Goal: Check status: Check status

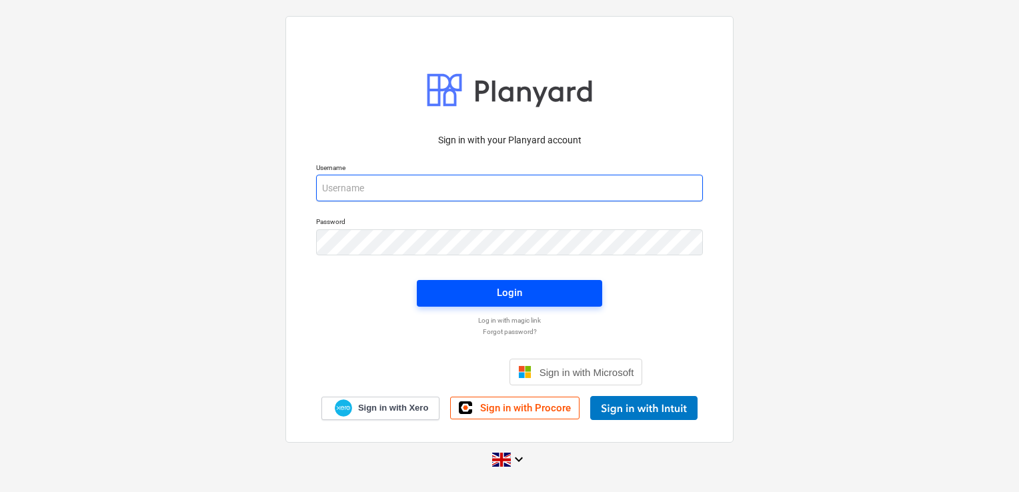
type input "[PERSON_NAME][EMAIL_ADDRESS][DOMAIN_NAME]"
click at [445, 284] on span "Login" at bounding box center [509, 292] width 153 height 17
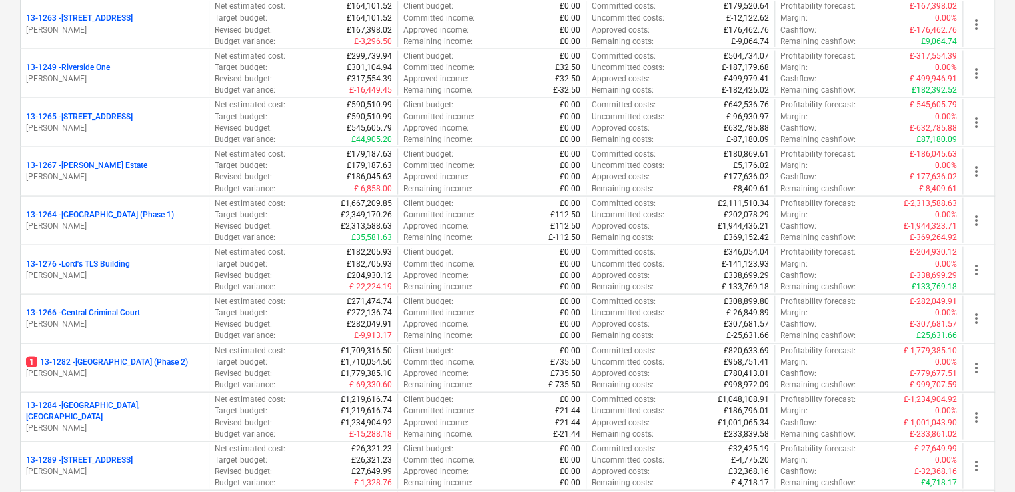
scroll to position [1222, 0]
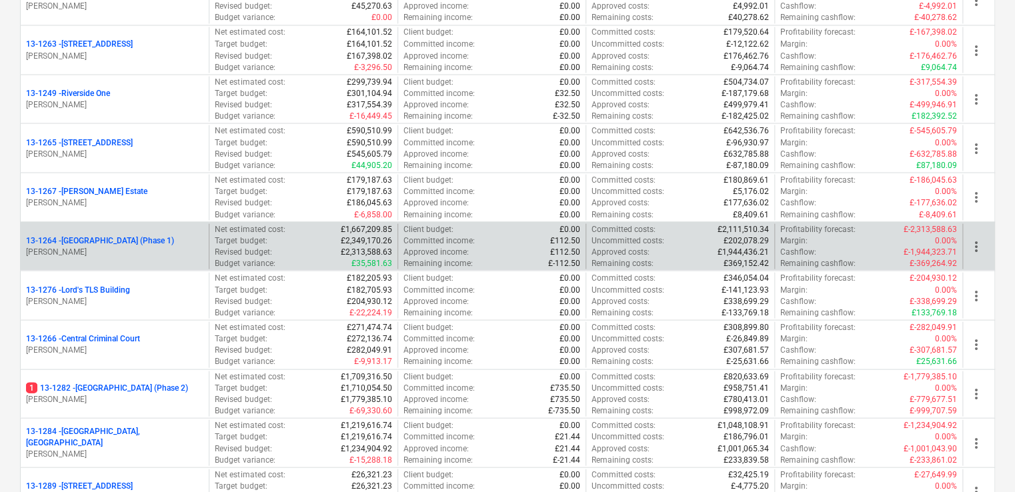
click at [190, 249] on p "[PERSON_NAME]" at bounding box center [114, 251] width 177 height 11
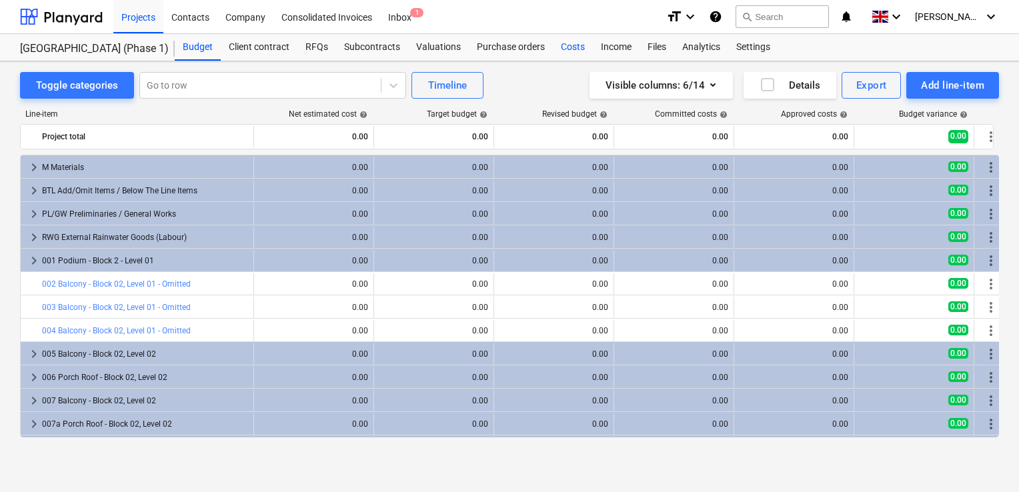
click at [562, 41] on div "Costs" at bounding box center [573, 47] width 40 height 27
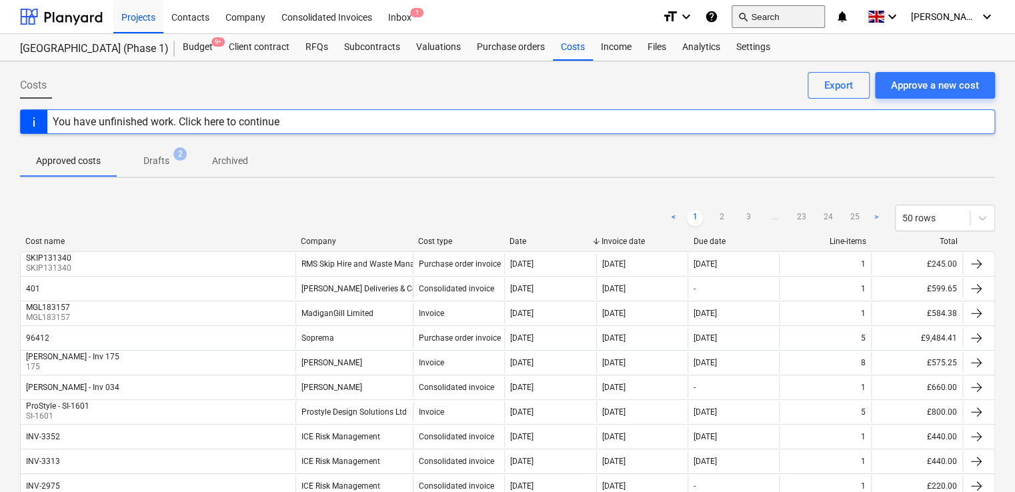
click at [781, 15] on button "search Search" at bounding box center [777, 16] width 93 height 23
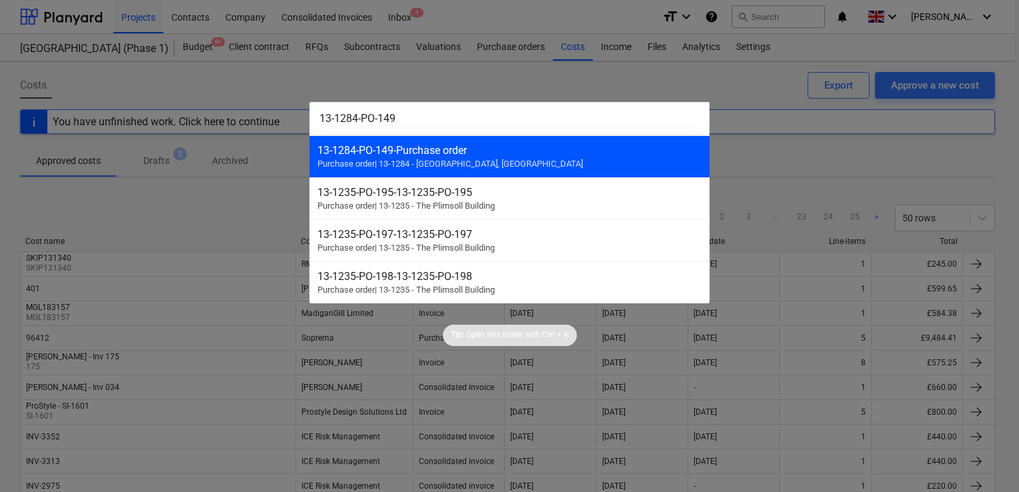
type input "13-1284-PO-149"
click at [424, 149] on div "13-1284-PO-149 - Purchase order" at bounding box center [509, 150] width 384 height 13
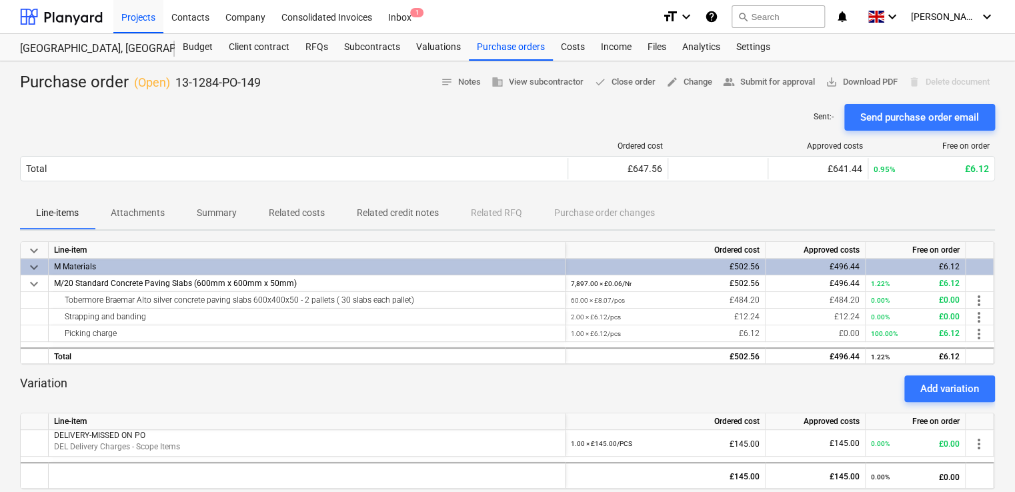
click at [124, 213] on p "Attachments" at bounding box center [138, 213] width 54 height 14
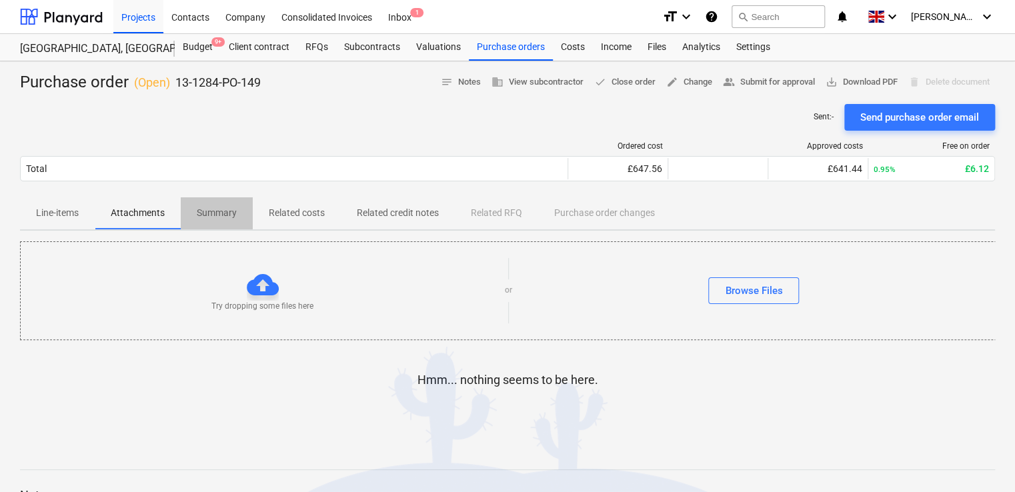
click at [209, 213] on p "Summary" at bounding box center [217, 213] width 40 height 14
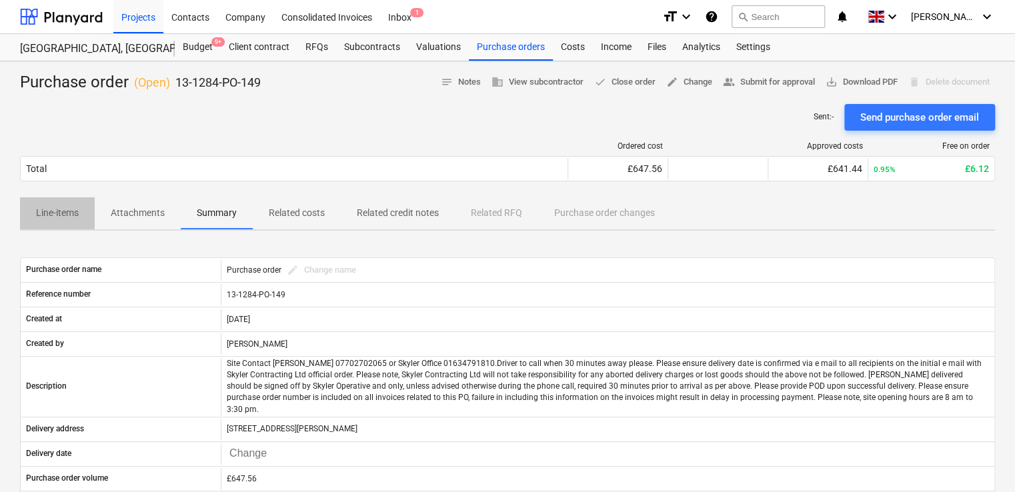
click at [67, 215] on p "Line-items" at bounding box center [57, 213] width 43 height 14
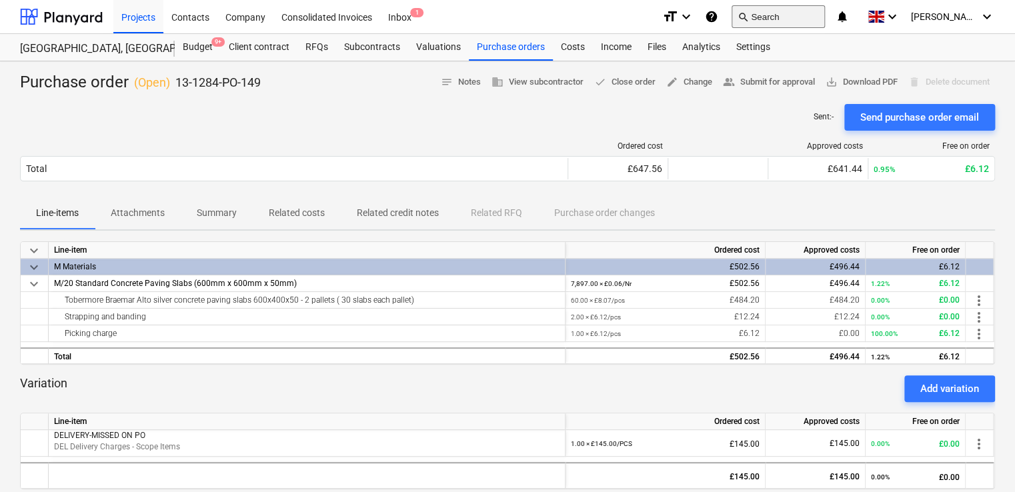
click at [779, 20] on button "search Search" at bounding box center [777, 16] width 93 height 23
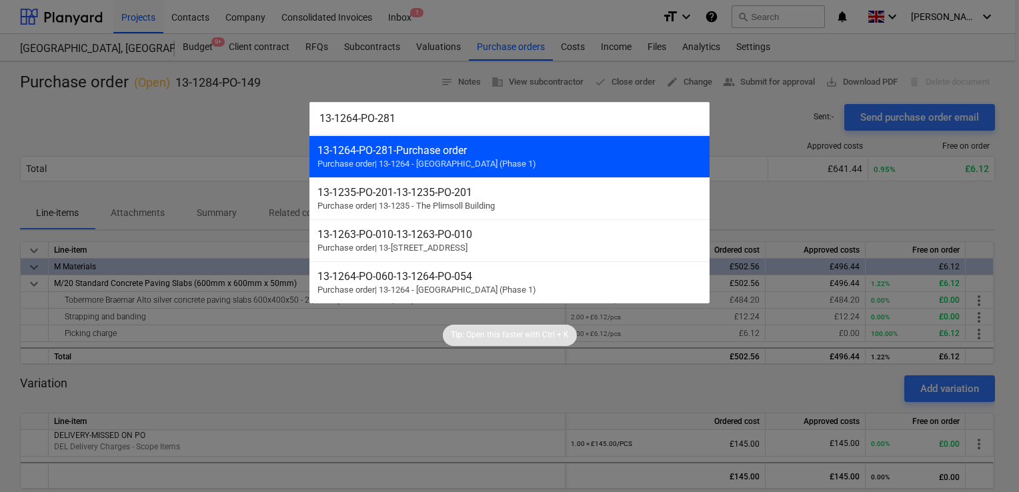
type input "13-1264-PO-281"
click at [431, 150] on div "13-1264-PO-281 - Purchase order" at bounding box center [509, 150] width 384 height 13
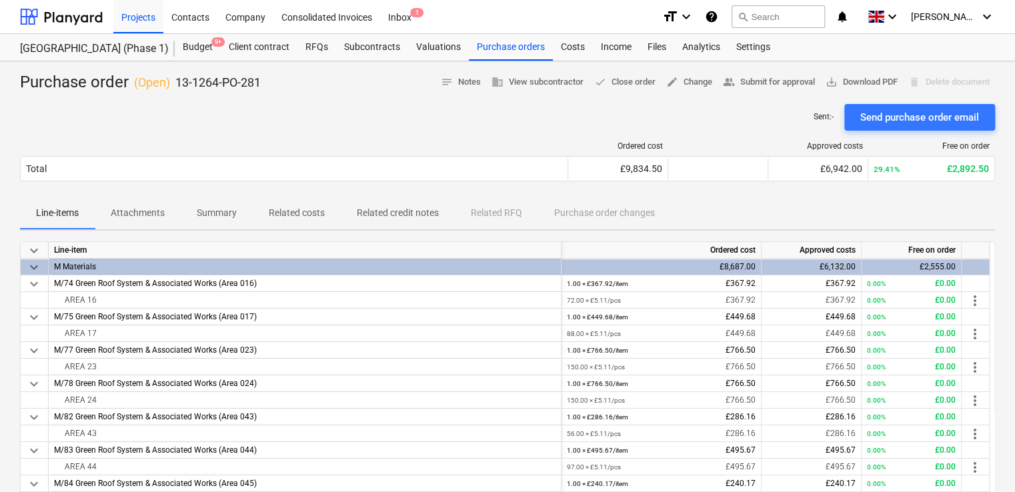
click at [139, 204] on span "Attachments" at bounding box center [138, 213] width 86 height 22
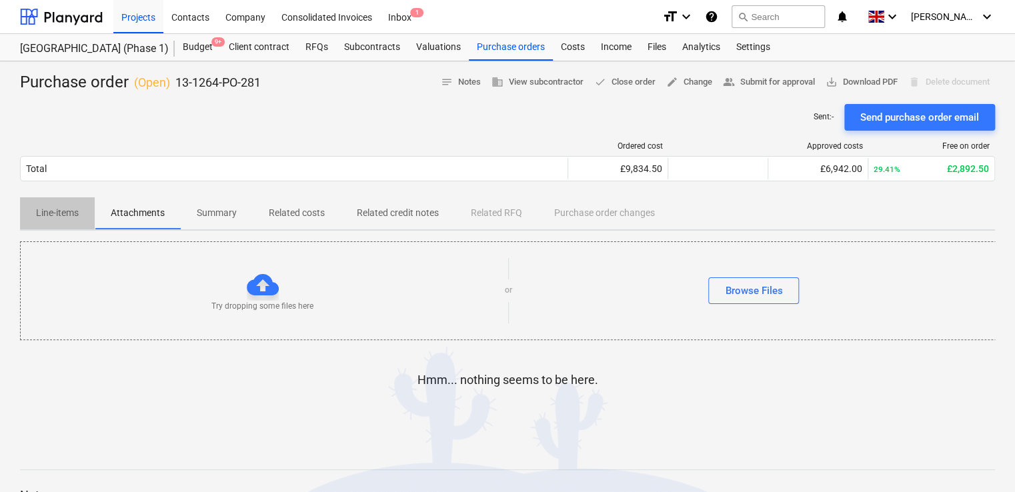
click at [77, 211] on p "Line-items" at bounding box center [57, 213] width 43 height 14
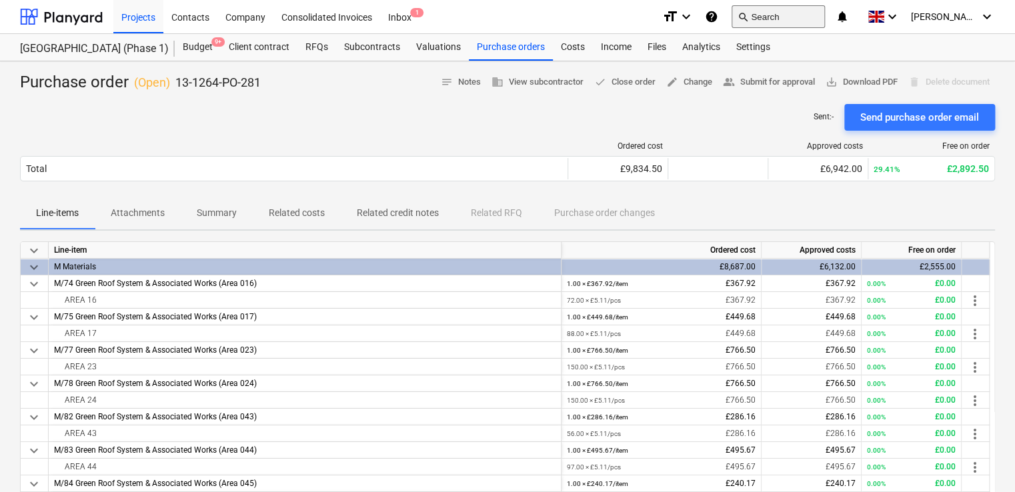
click at [798, 13] on button "search Search" at bounding box center [777, 16] width 93 height 23
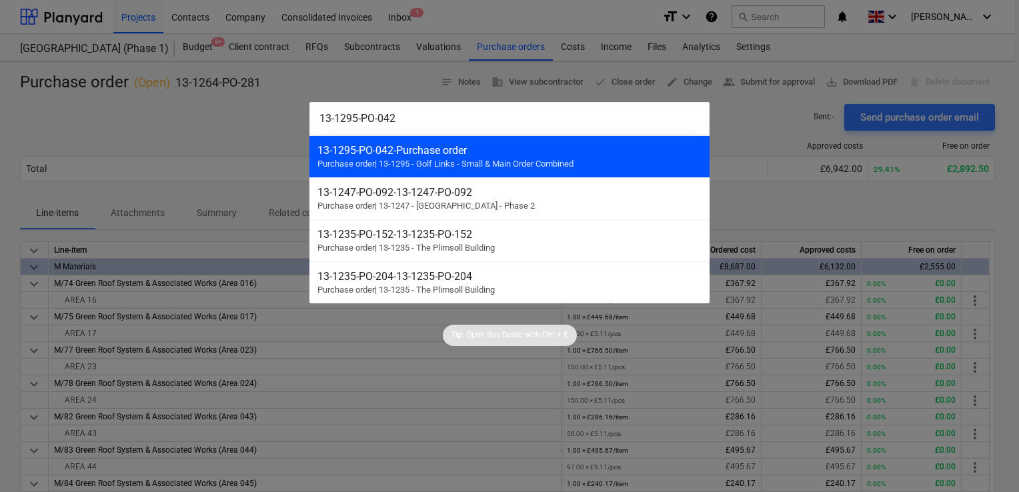
type input "13-1295-PO-042"
click at [415, 151] on div "13-1295-PO-042 - Purchase order" at bounding box center [509, 150] width 384 height 13
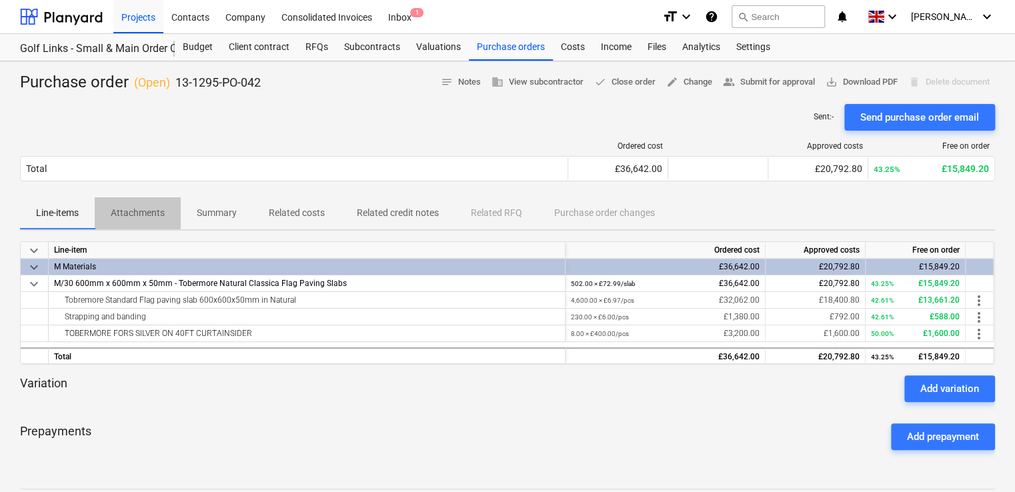
click at [144, 211] on p "Attachments" at bounding box center [138, 213] width 54 height 14
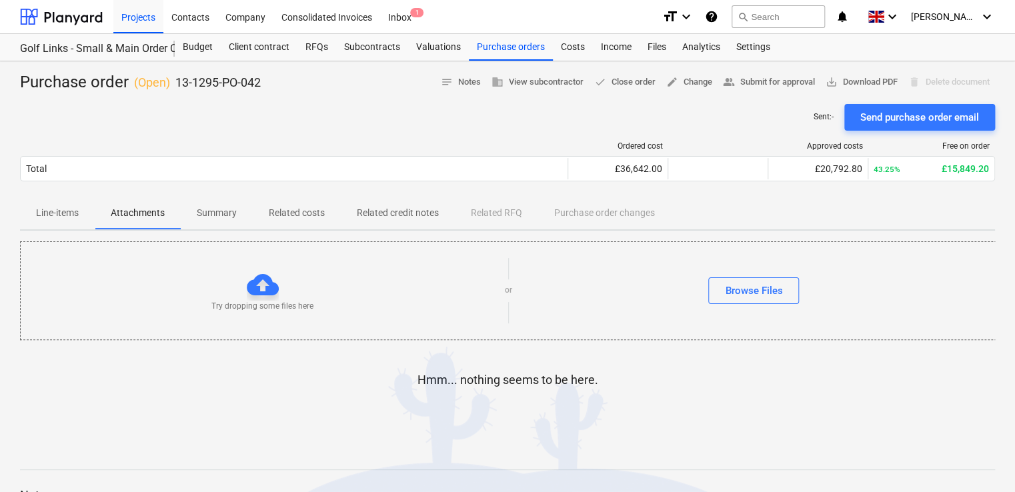
click at [57, 211] on p "Line-items" at bounding box center [57, 213] width 43 height 14
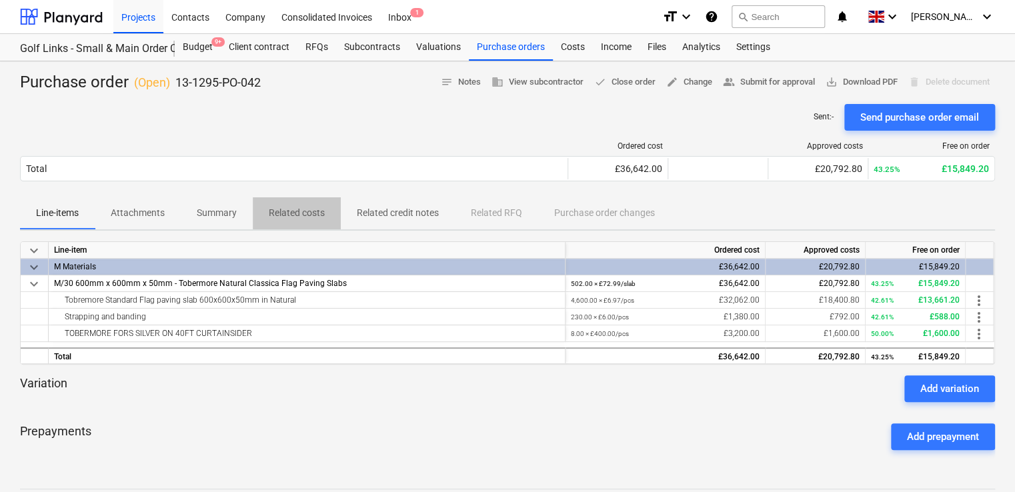
click at [307, 217] on p "Related costs" at bounding box center [297, 213] width 56 height 14
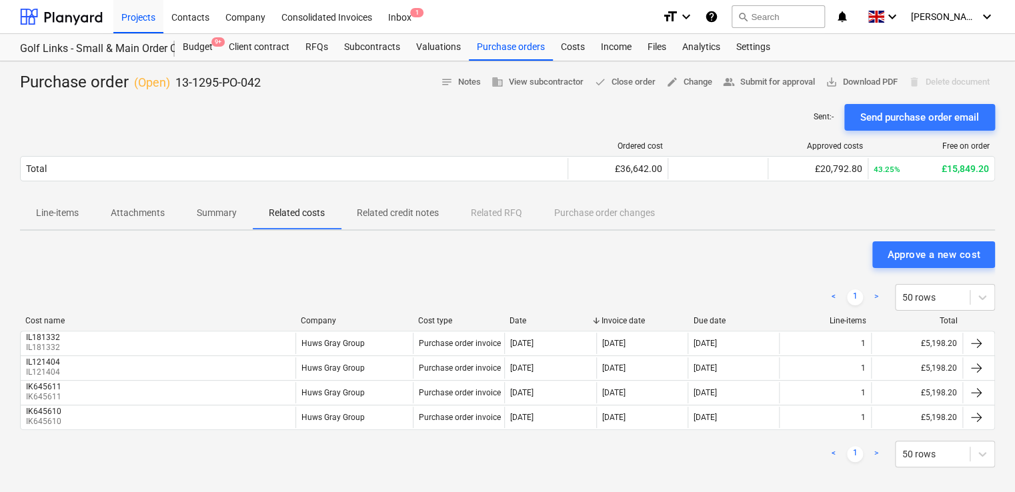
click at [147, 217] on p "Attachments" at bounding box center [138, 213] width 54 height 14
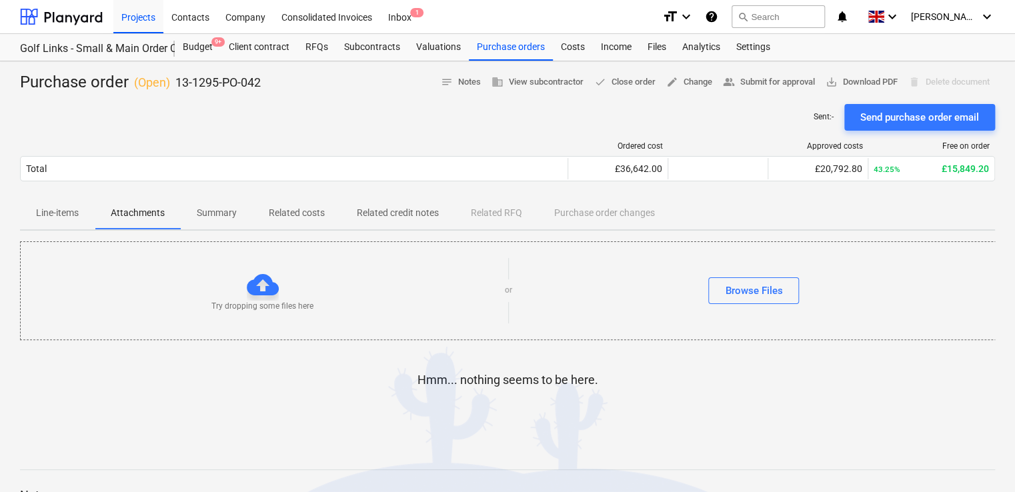
click at [300, 206] on p "Related costs" at bounding box center [297, 213] width 56 height 14
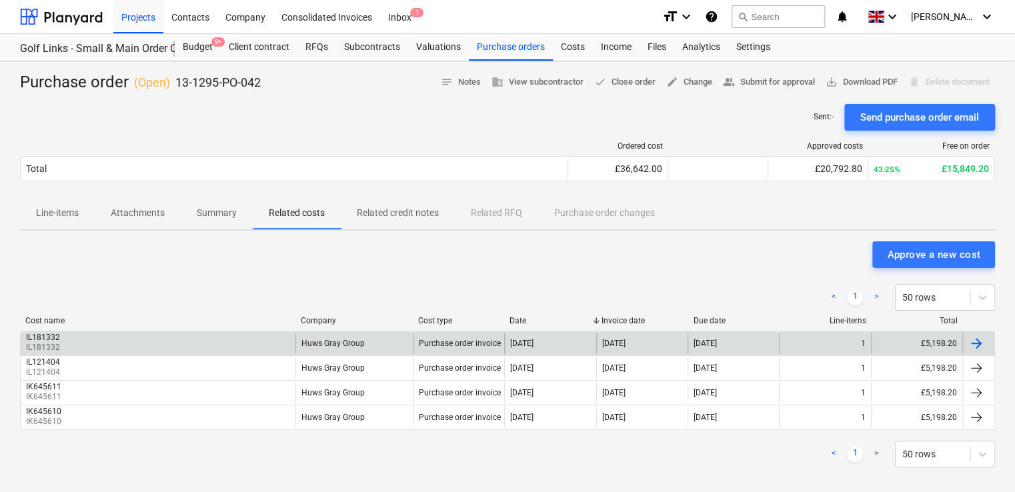
click at [197, 339] on div "IL181332 IL181332" at bounding box center [158, 343] width 275 height 21
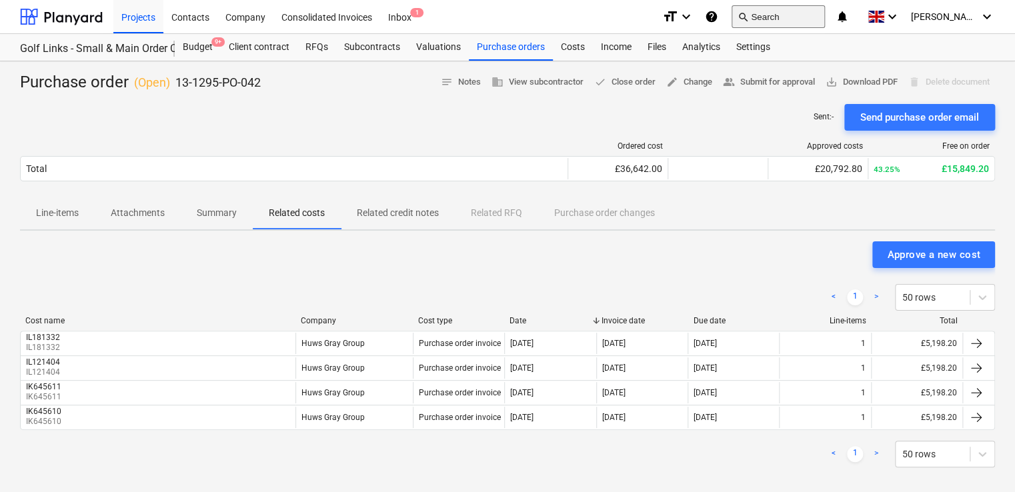
click at [788, 15] on button "search Search" at bounding box center [777, 16] width 93 height 23
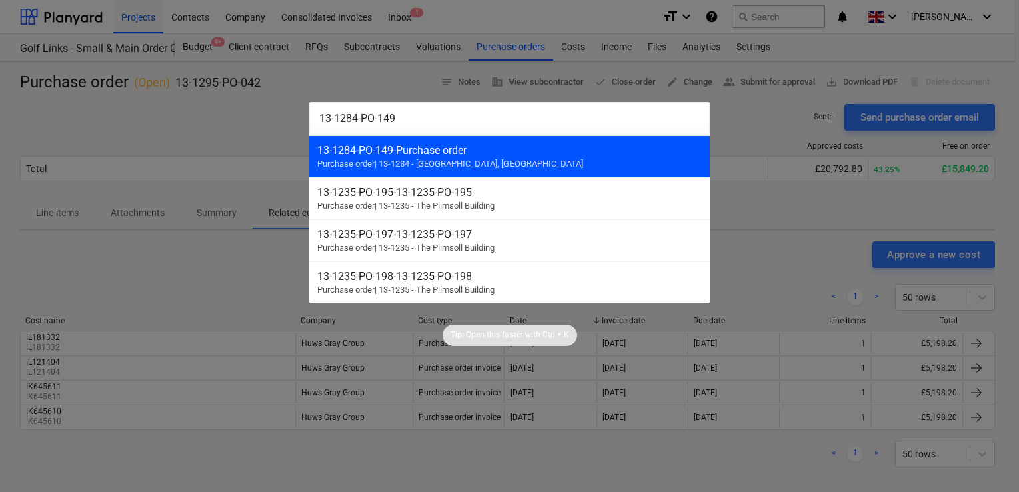
type input "13-1284-PO-149"
click at [481, 149] on div "13-1284-PO-149 - Purchase order" at bounding box center [509, 150] width 384 height 13
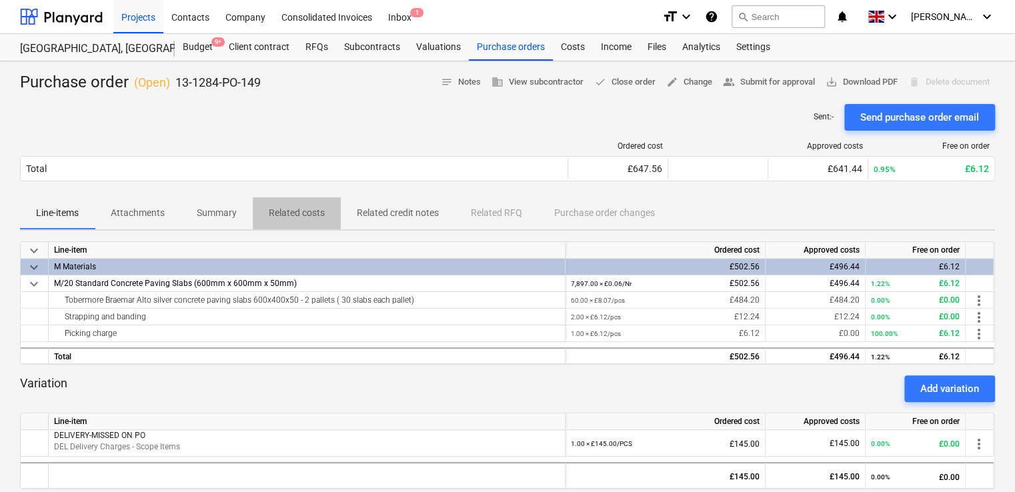
click at [293, 211] on p "Related costs" at bounding box center [297, 213] width 56 height 14
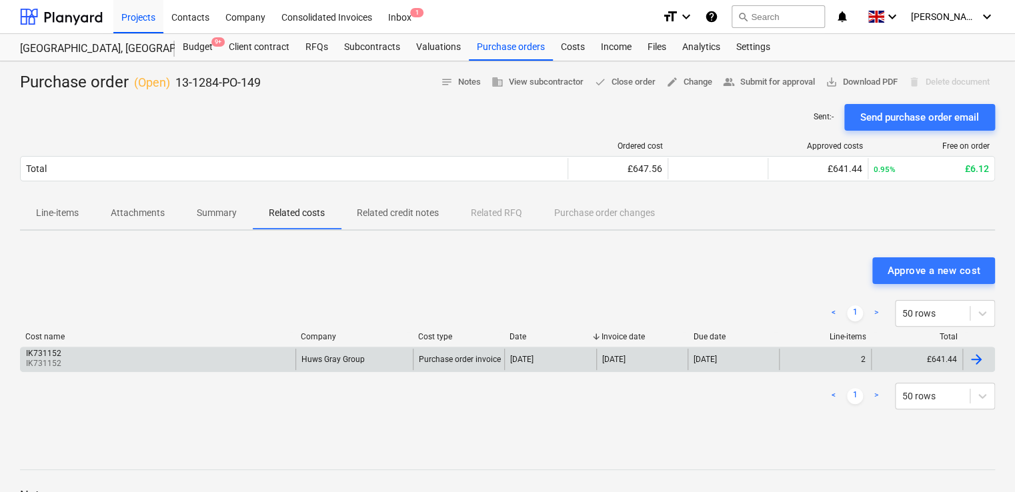
click at [129, 361] on div "IK731152 IK731152" at bounding box center [158, 359] width 275 height 21
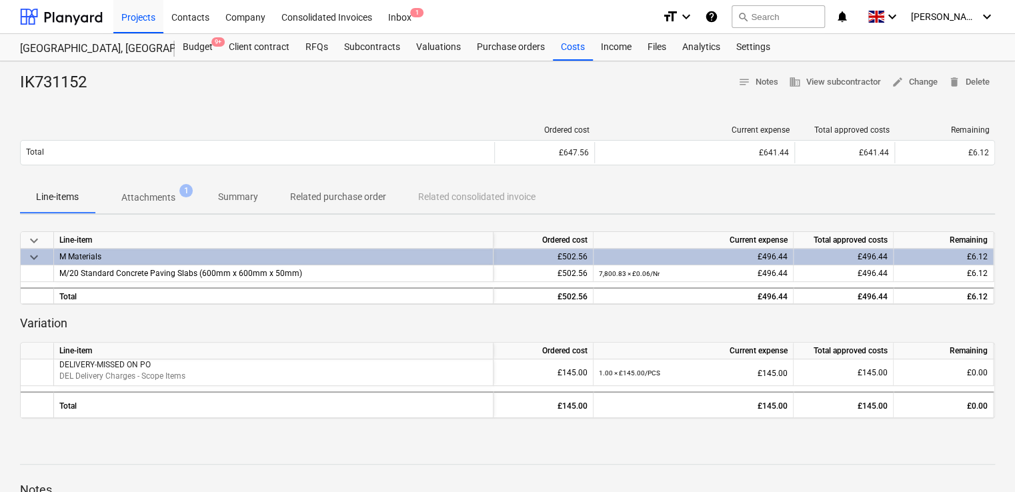
click at [162, 193] on p "Attachments" at bounding box center [148, 198] width 54 height 14
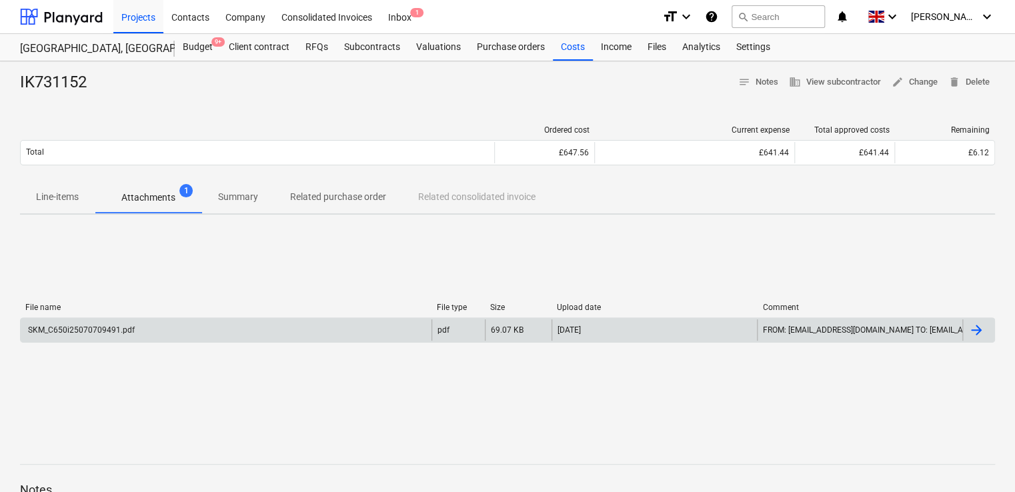
click at [115, 329] on div "SKM_C650i25070709491.pdf" at bounding box center [80, 329] width 109 height 9
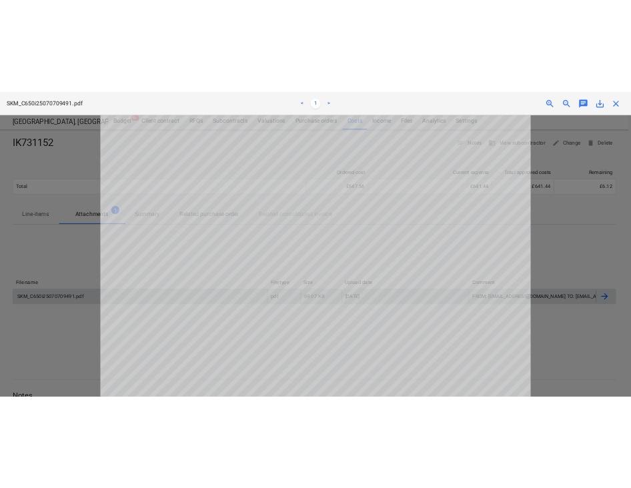
scroll to position [107, 0]
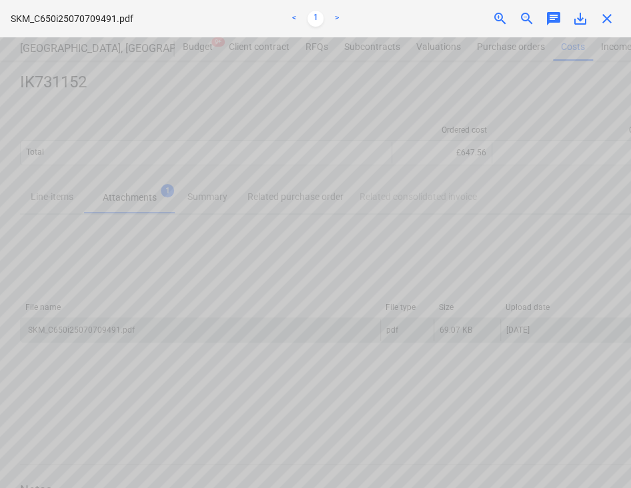
click at [597, 15] on div "close" at bounding box center [606, 19] width 27 height 16
click at [608, 19] on span "close" at bounding box center [607, 19] width 16 height 16
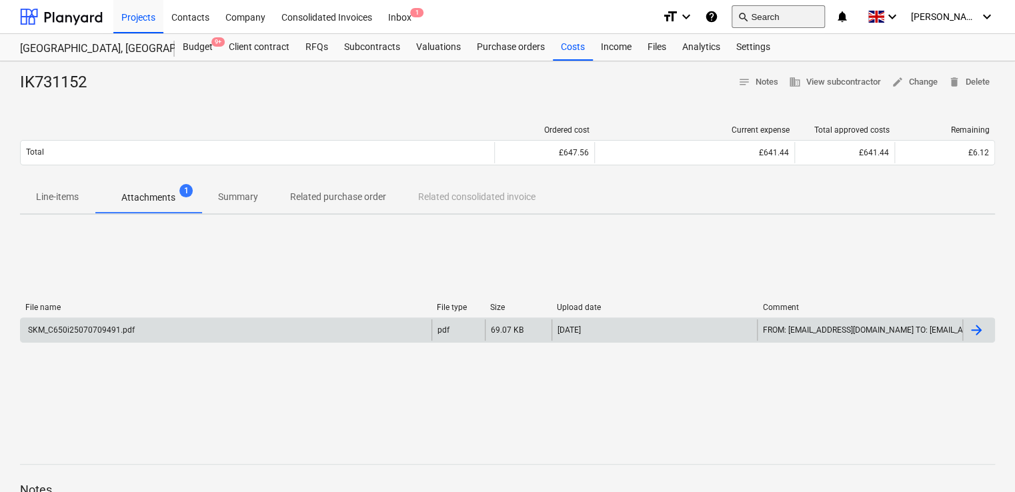
click at [821, 11] on button "search Search" at bounding box center [777, 16] width 93 height 23
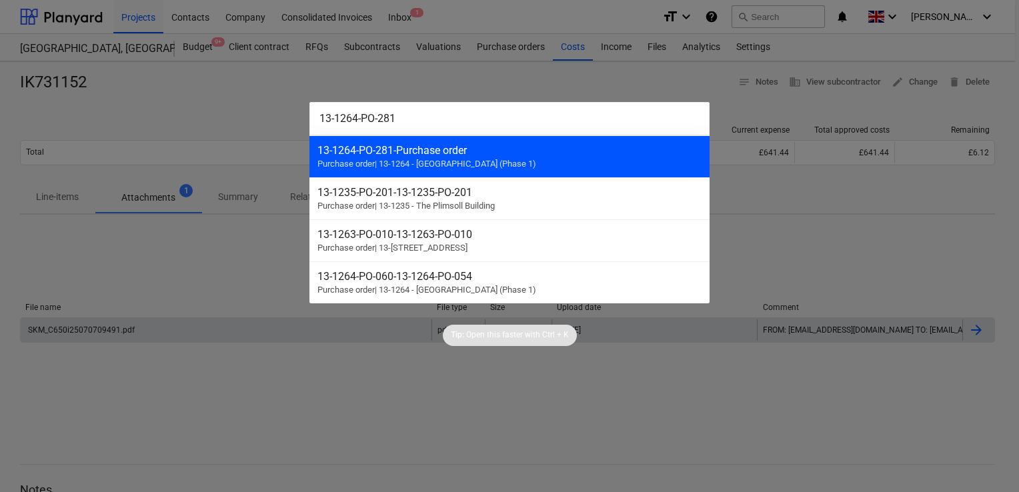
type input "13-1264-PO-281"
click at [475, 153] on div "13-1264-PO-281 - Purchase order" at bounding box center [509, 150] width 384 height 13
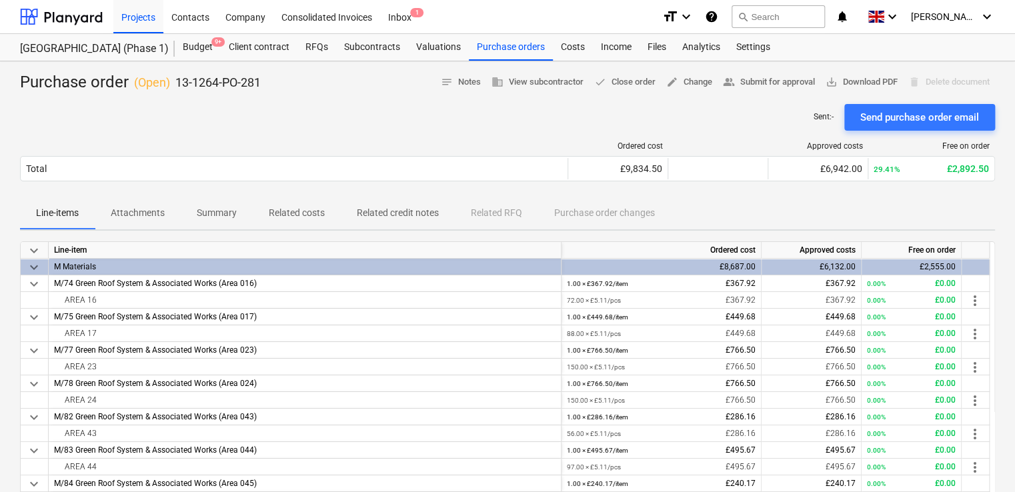
click at [305, 211] on p "Related costs" at bounding box center [297, 213] width 56 height 14
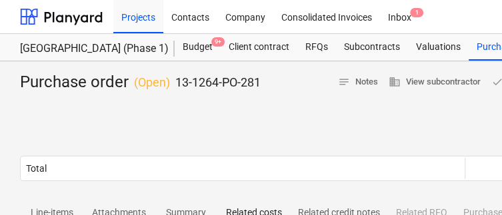
click at [352, 72] on div "notes Notes" at bounding box center [358, 82] width 51 height 21
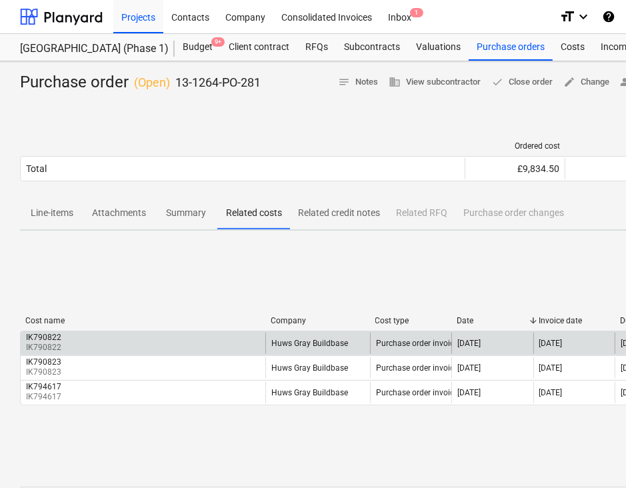
click at [59, 335] on div "IK790822" at bounding box center [43, 337] width 35 height 9
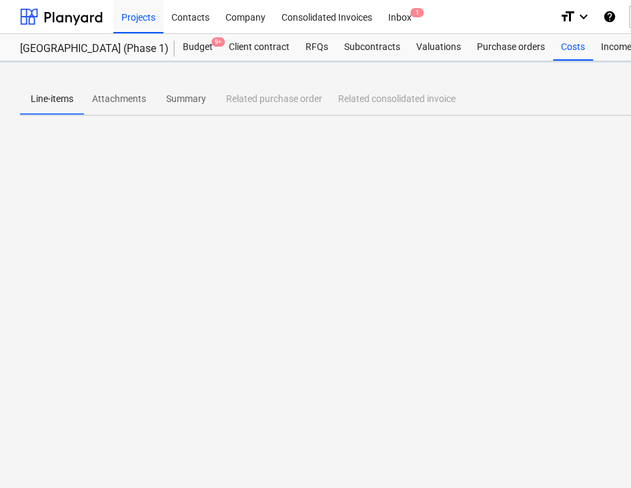
click at [59, 335] on div "Line-items Attachments Summary Related purchase order Related consolidated invo…" at bounding box center [456, 274] width 912 height 427
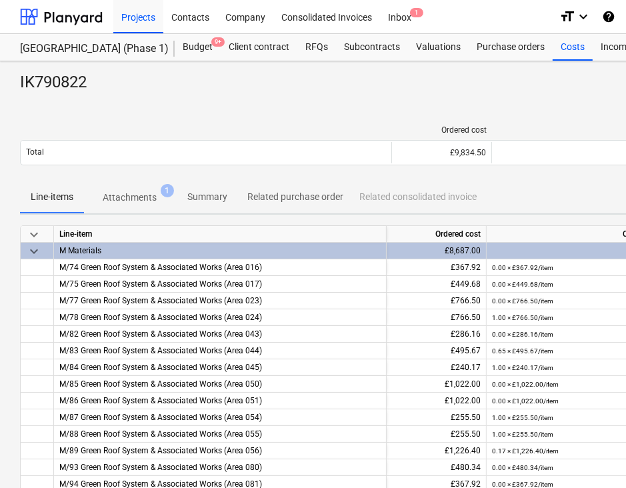
click at [147, 197] on p "Attachments" at bounding box center [130, 198] width 54 height 14
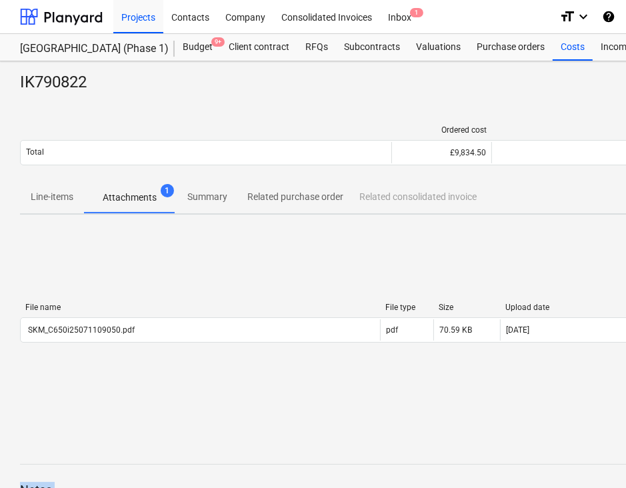
click at [147, 197] on p "Attachments" at bounding box center [130, 198] width 54 height 14
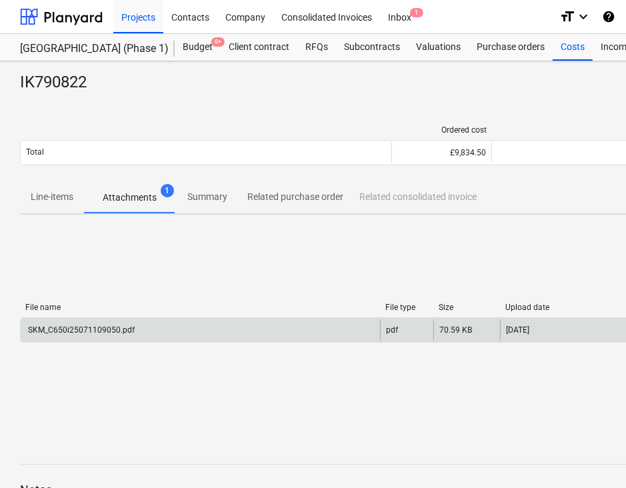
click at [135, 329] on div "SKM_C650i25071109050.pdf" at bounding box center [200, 329] width 359 height 21
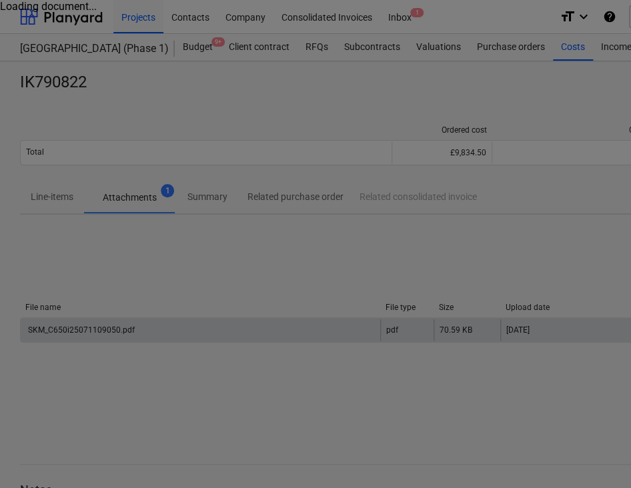
click at [135, 329] on div at bounding box center [315, 244] width 631 height 488
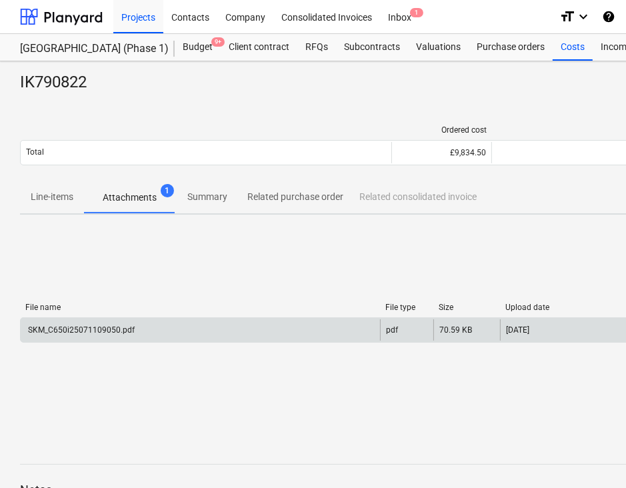
click at [107, 326] on div "SKM_C650i25071109050.pdf" at bounding box center [80, 329] width 109 height 9
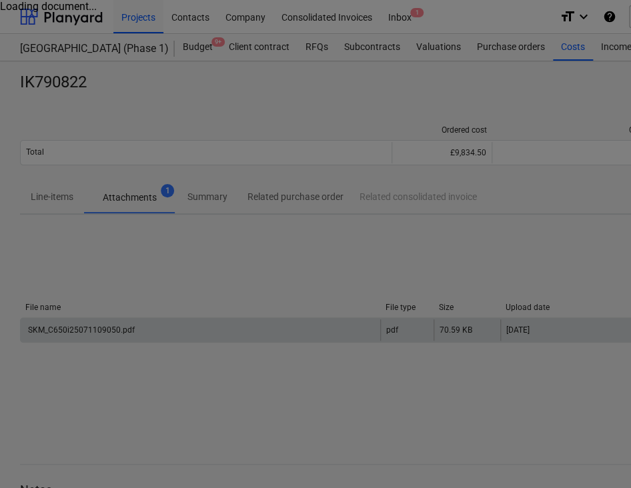
click at [107, 326] on div at bounding box center [315, 244] width 631 height 488
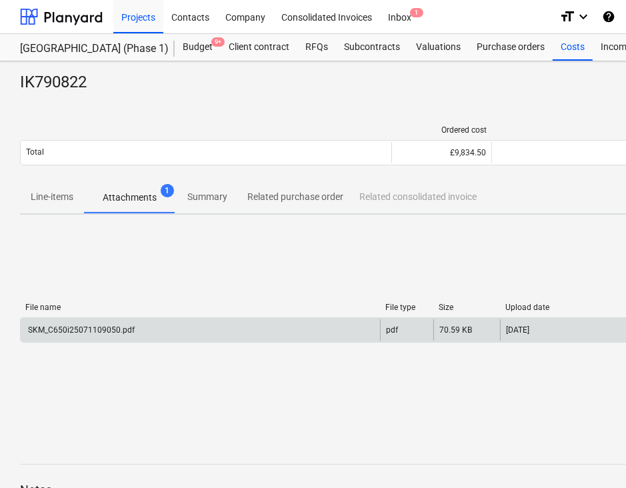
click at [107, 326] on div "SKM_C650i25071109050.pdf" at bounding box center [80, 329] width 109 height 9
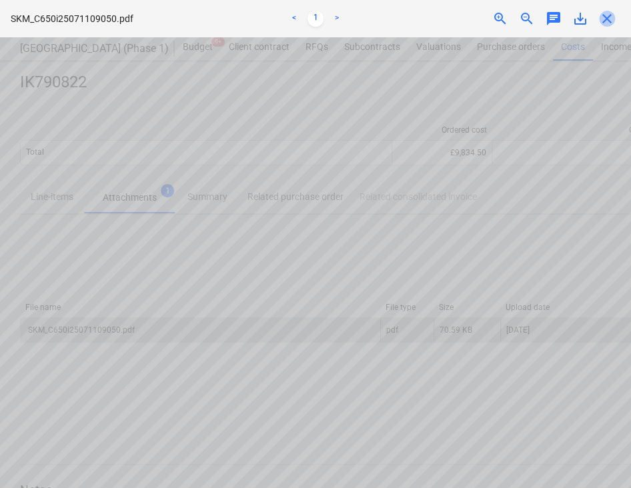
click at [605, 12] on span "close" at bounding box center [607, 19] width 16 height 16
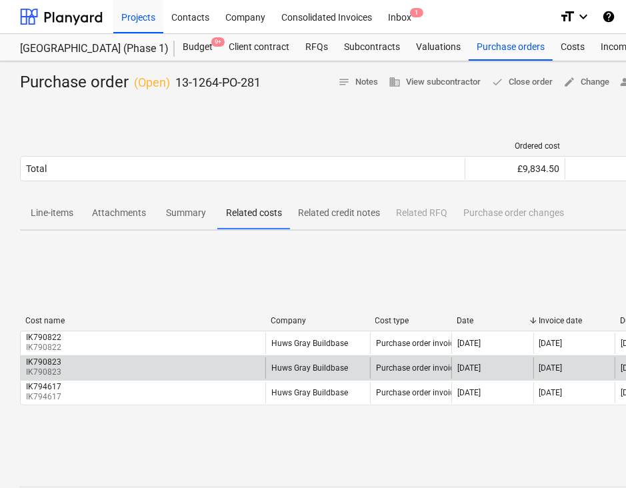
click at [77, 377] on div "IK790823 IK790823" at bounding box center [143, 367] width 245 height 21
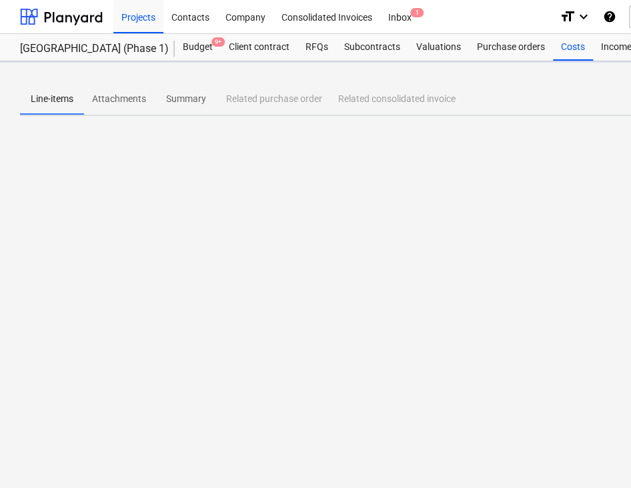
click at [77, 377] on div "Line-items Attachments Summary Related purchase order Related consolidated invo…" at bounding box center [456, 274] width 912 height 427
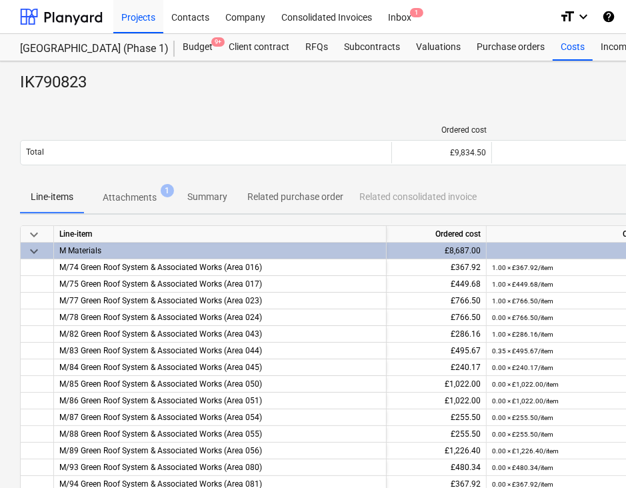
click at [139, 191] on p "Attachments" at bounding box center [130, 198] width 54 height 14
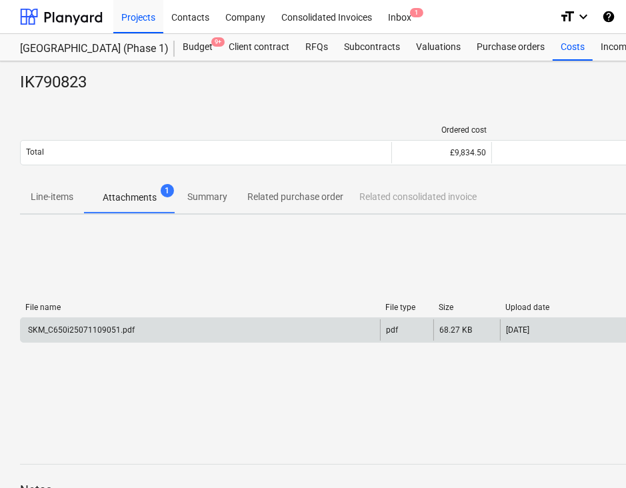
click at [94, 331] on div "SKM_C650i25071109051.pdf" at bounding box center [80, 329] width 109 height 9
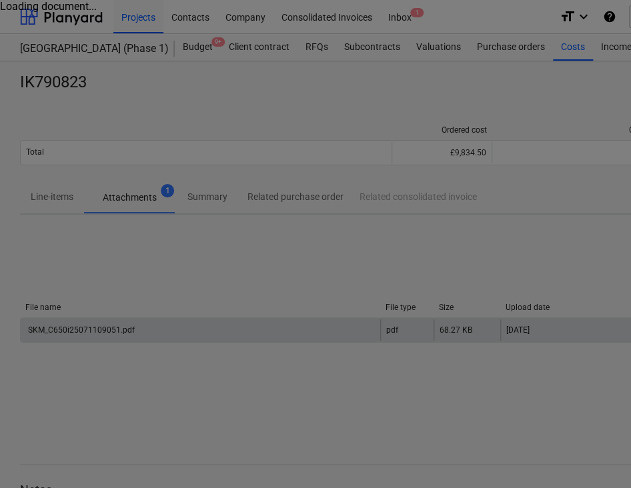
click at [94, 331] on div at bounding box center [315, 244] width 631 height 488
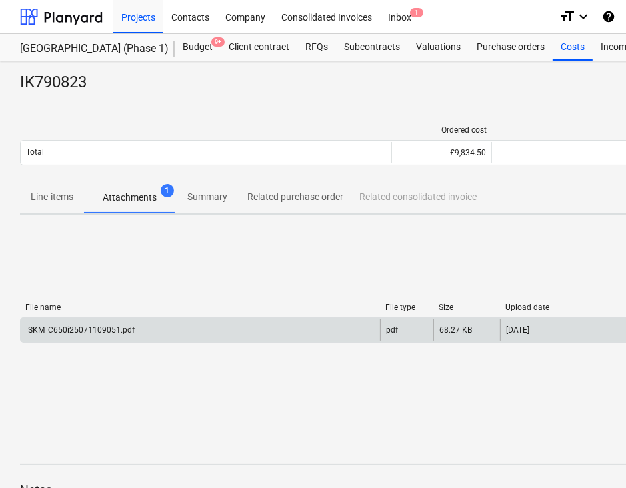
click at [94, 331] on div "SKM_C650i25071109051.pdf" at bounding box center [80, 329] width 109 height 9
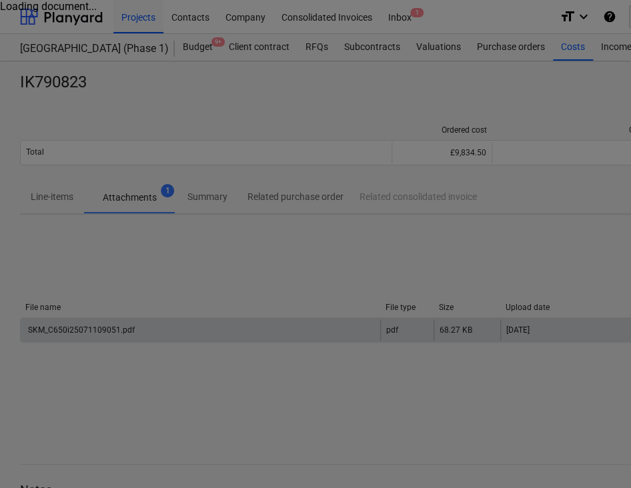
click at [94, 331] on div at bounding box center [315, 244] width 631 height 488
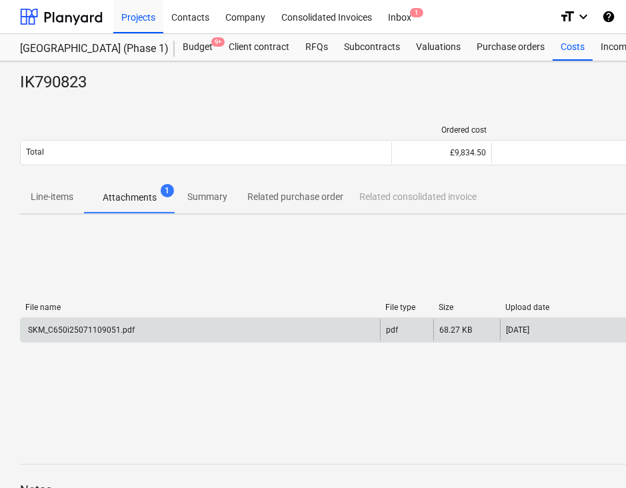
click at [94, 331] on div "SKM_C650i25071109051.pdf" at bounding box center [80, 329] width 109 height 9
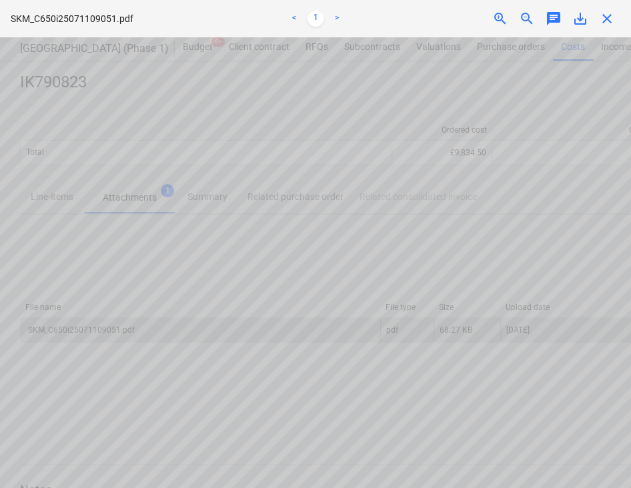
click at [601, 21] on span "close" at bounding box center [607, 19] width 16 height 16
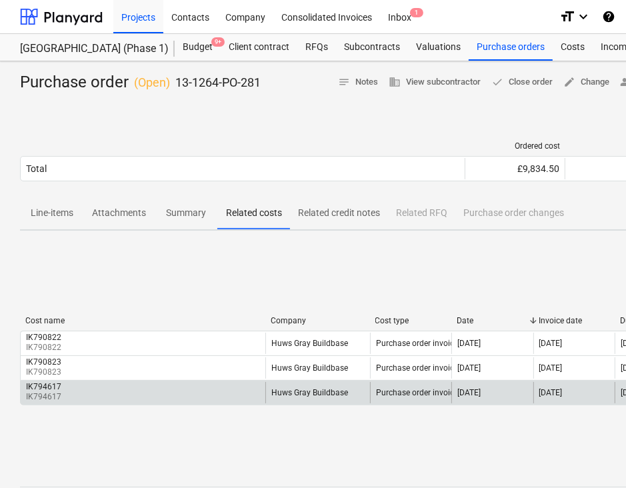
click at [60, 393] on p "IK794617" at bounding box center [45, 396] width 38 height 11
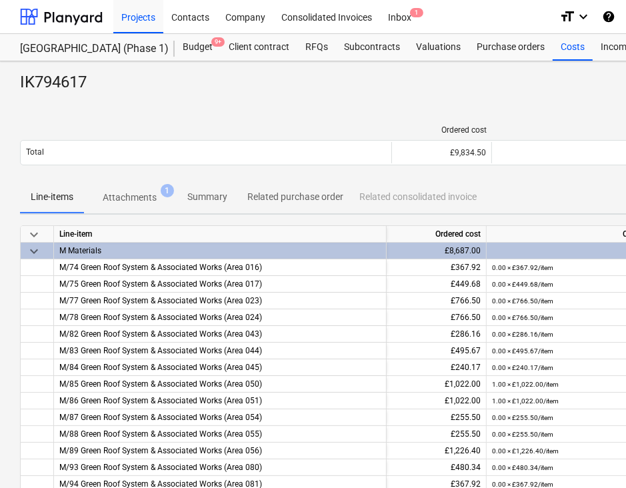
click at [134, 194] on p "Attachments" at bounding box center [130, 198] width 54 height 14
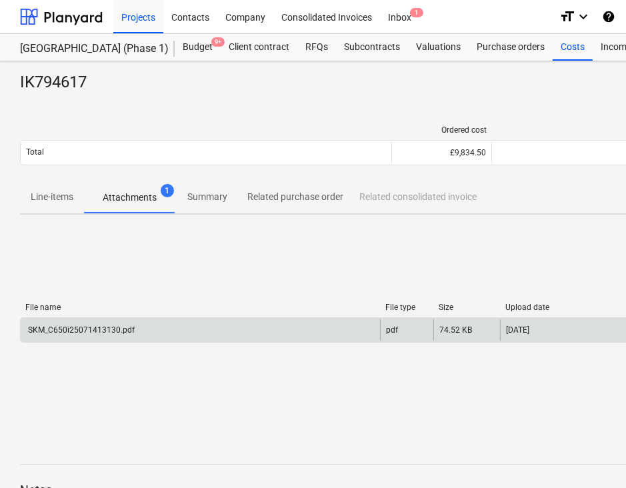
click at [96, 331] on div "SKM_C650i25071413130.pdf" at bounding box center [80, 329] width 109 height 9
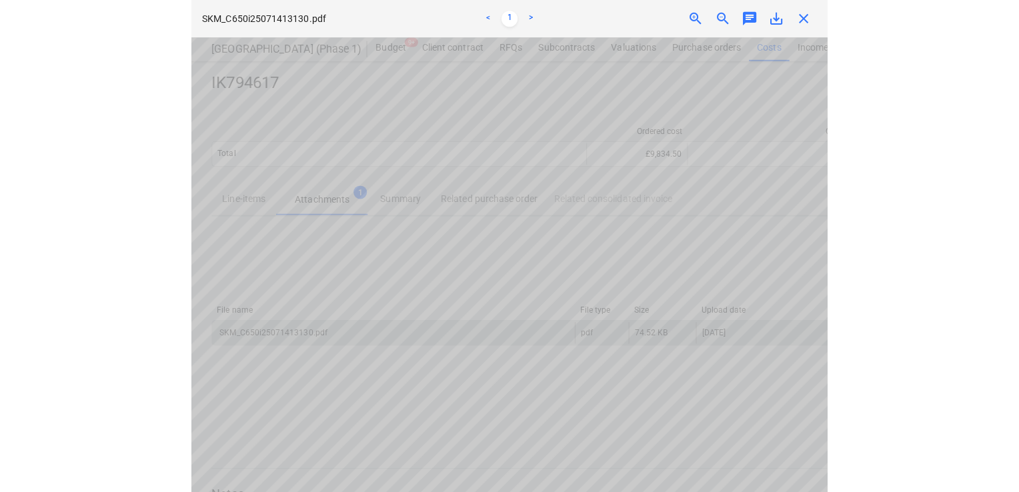
scroll to position [125, 0]
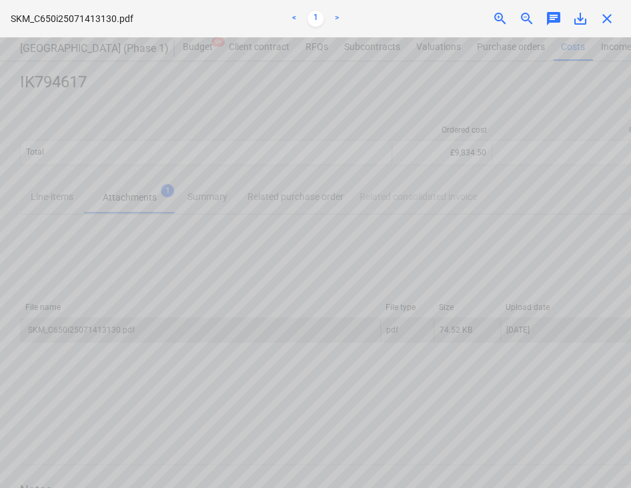
click at [603, 21] on span "close" at bounding box center [607, 19] width 16 height 16
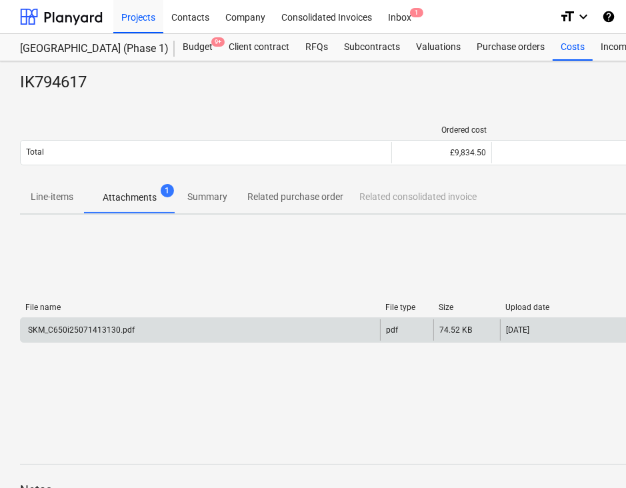
click at [539, 75] on div "IK794617 notes Notes business View subcontractor edit Change delete Delete" at bounding box center [456, 82] width 872 height 21
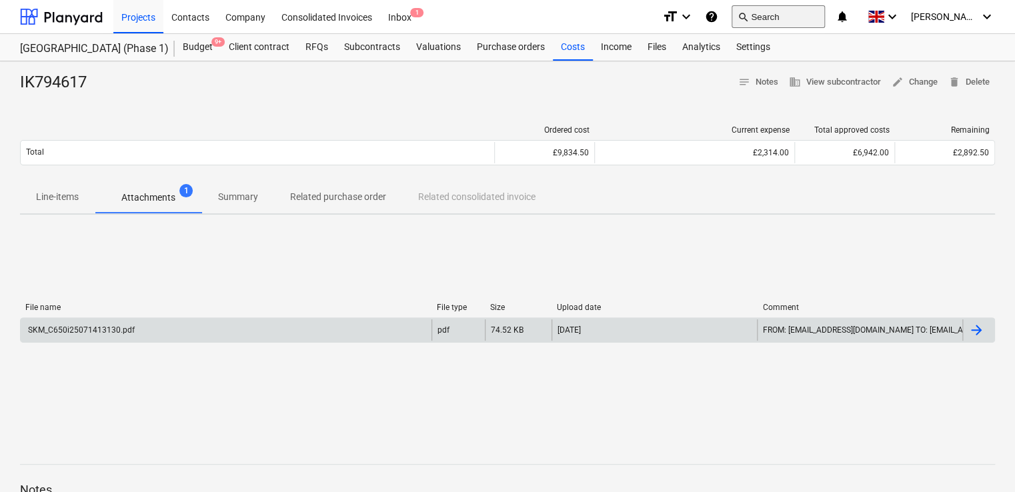
click at [787, 17] on button "search Search" at bounding box center [777, 16] width 93 height 23
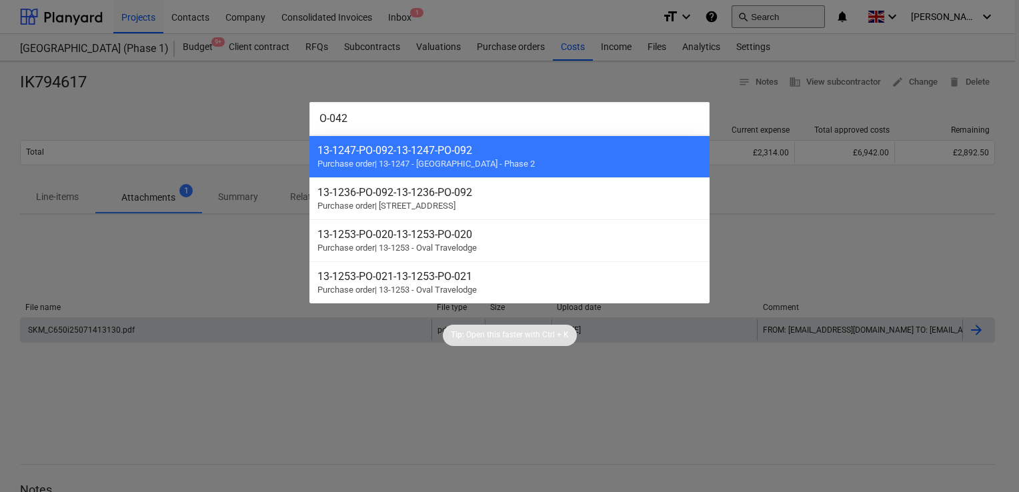
type input "O-042"
click at [787, 17] on div at bounding box center [509, 246] width 1019 height 492
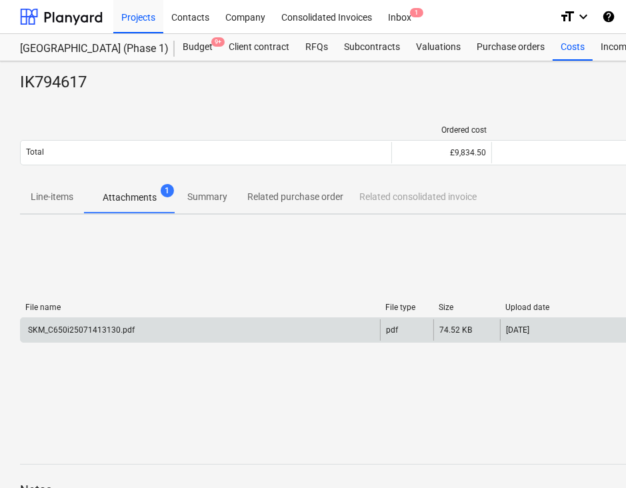
click at [268, 139] on div "Ordered cost Current expense Total approved costs Remaining" at bounding box center [456, 132] width 872 height 15
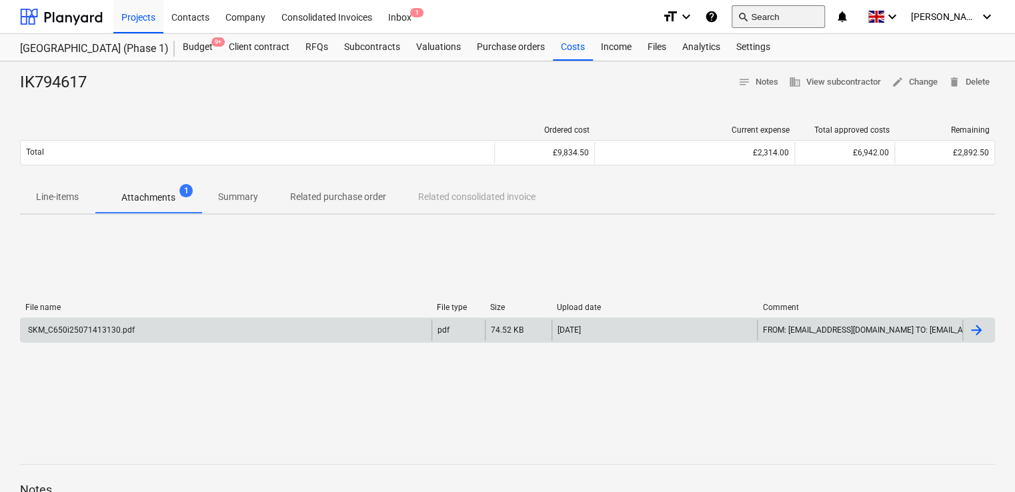
click at [808, 19] on button "search Search" at bounding box center [777, 16] width 93 height 23
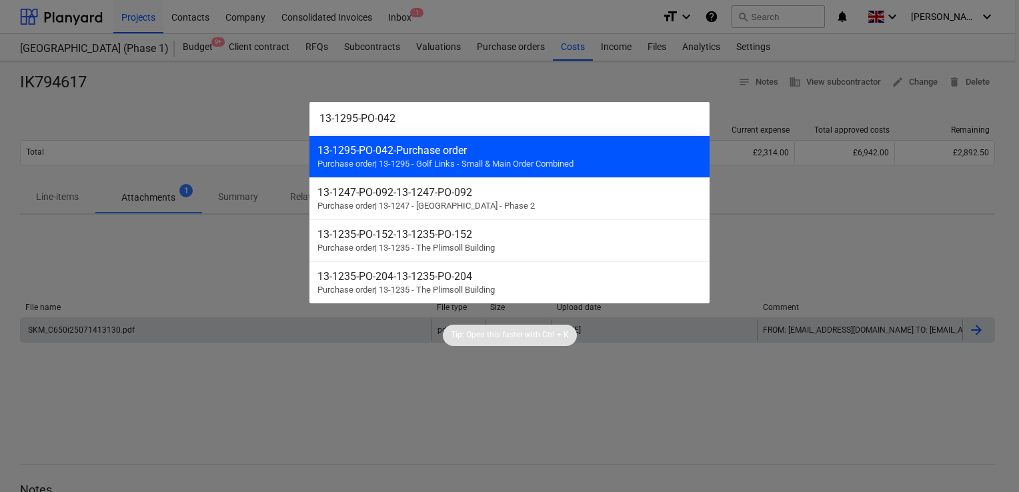
type input "13-1295-PO-042"
click at [511, 140] on div "13-1295-PO-042 - Purchase order Purchase order | 13-1295 - Golf Links - Small &…" at bounding box center [509, 156] width 400 height 42
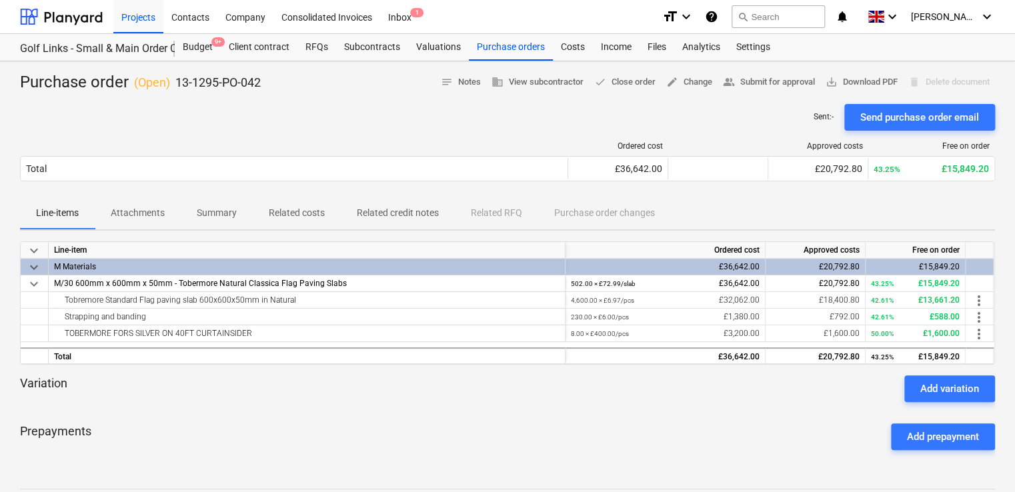
click at [291, 217] on p "Related costs" at bounding box center [297, 213] width 56 height 14
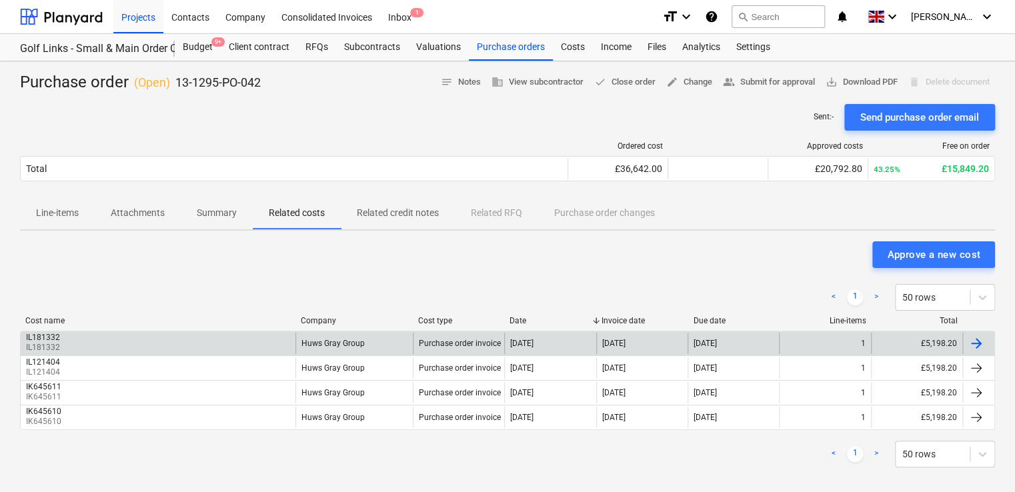
click at [87, 338] on div "IL181332 IL181332" at bounding box center [158, 343] width 275 height 21
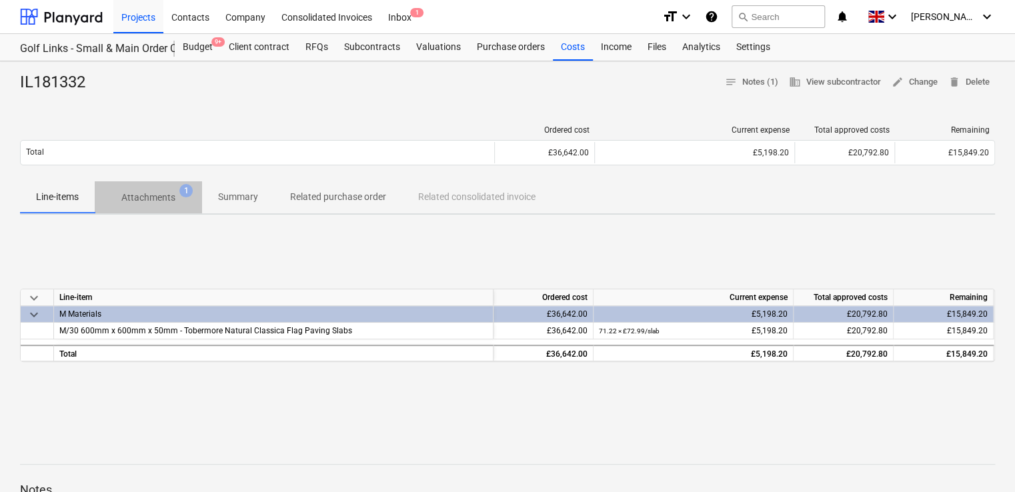
click at [155, 199] on p "Attachments" at bounding box center [148, 198] width 54 height 14
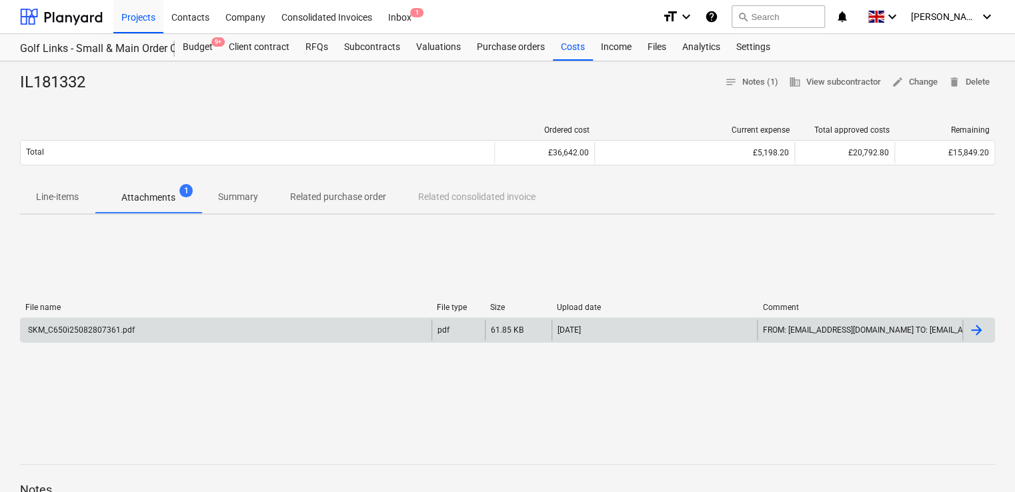
click at [93, 327] on div "SKM_C650i25082807361.pdf" at bounding box center [80, 329] width 109 height 9
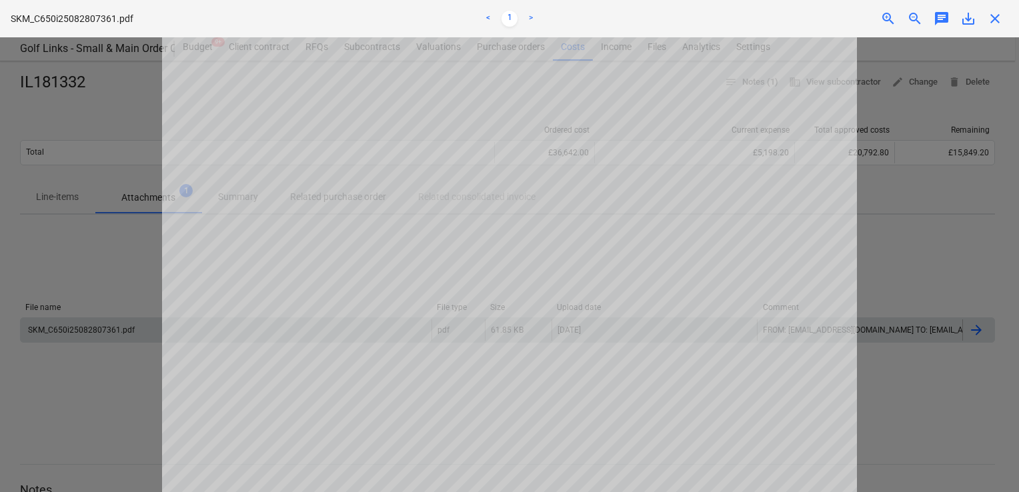
click at [999, 14] on span "close" at bounding box center [995, 19] width 16 height 16
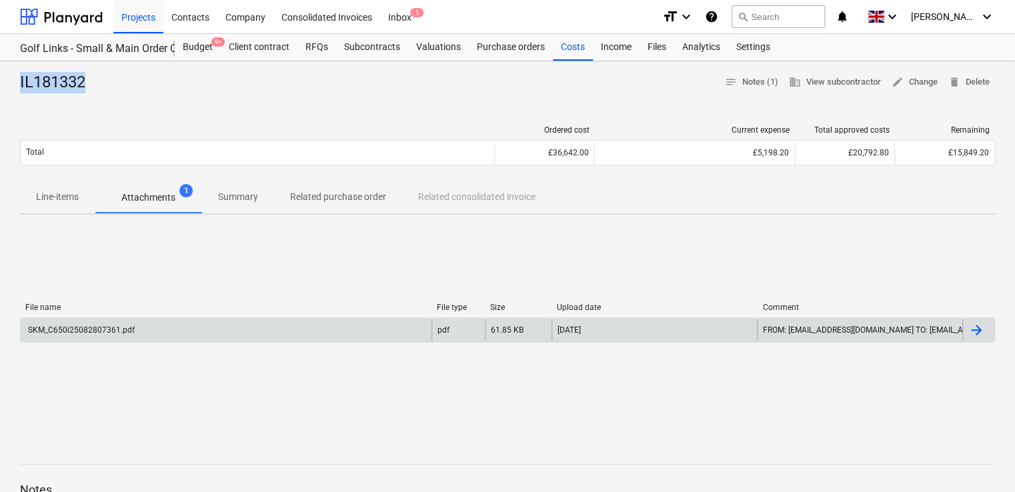
drag, startPoint x: 91, startPoint y: 79, endPoint x: 16, endPoint y: 76, distance: 75.4
click at [16, 76] on div "IL181332 notes Notes (1) business View subcontractor edit Change delete Delete …" at bounding box center [507, 420] width 1015 height 719
copy div "IL181332"
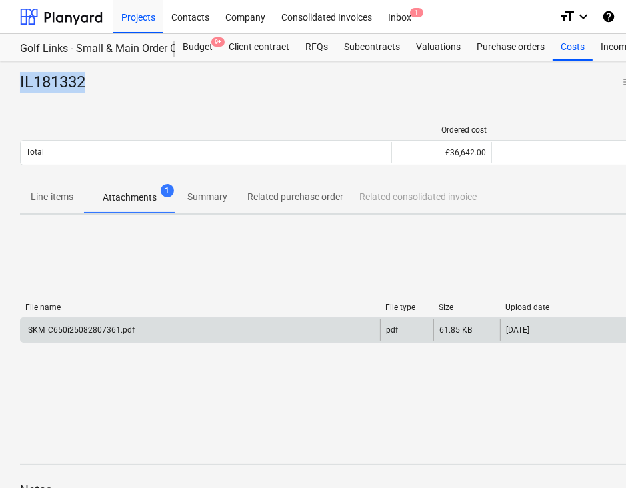
click at [190, 266] on div "File name File type Size Upload date Comment SKM_C650i25082807361.pdf pdf 61.85…" at bounding box center [456, 325] width 872 height 200
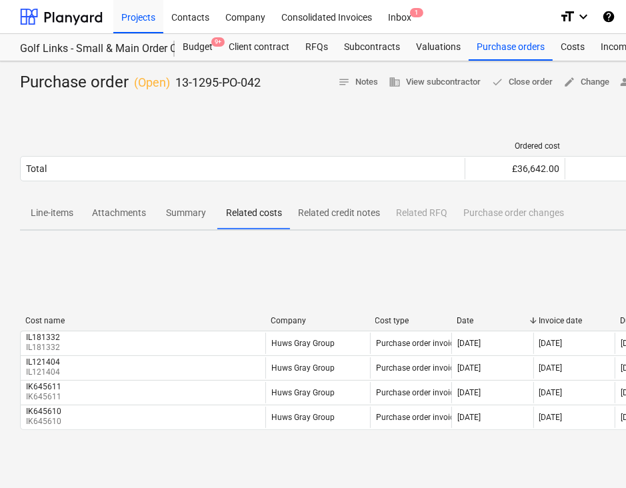
click at [53, 363] on div "IL121404" at bounding box center [43, 361] width 34 height 9
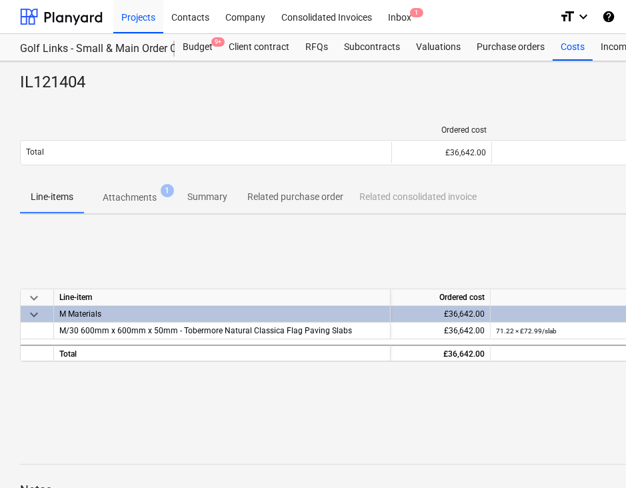
click at [140, 194] on p "Attachments" at bounding box center [130, 198] width 54 height 14
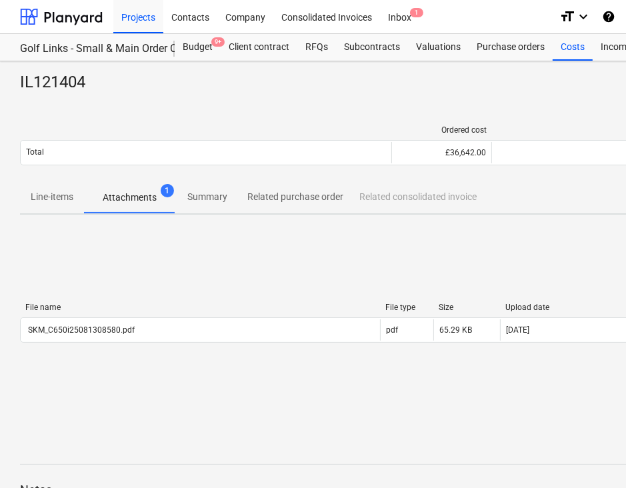
click at [140, 194] on p "Attachments" at bounding box center [130, 198] width 54 height 14
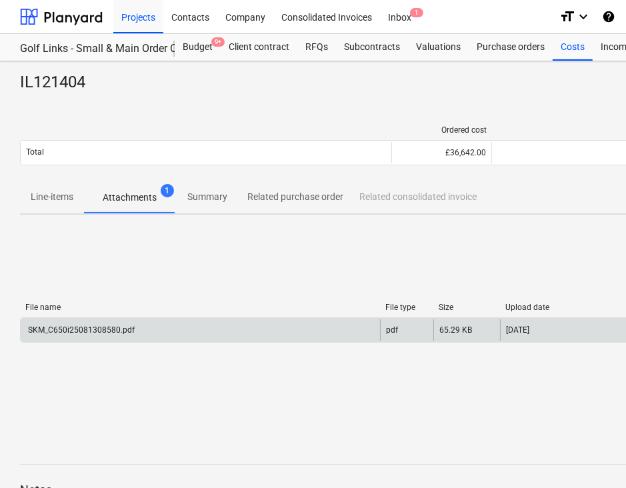
click at [91, 329] on div "SKM_C650i25081308580.pdf" at bounding box center [80, 329] width 109 height 9
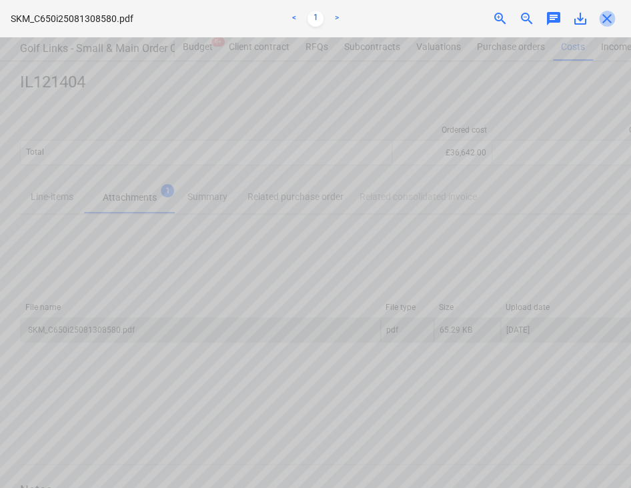
click at [608, 16] on span "close" at bounding box center [607, 19] width 16 height 16
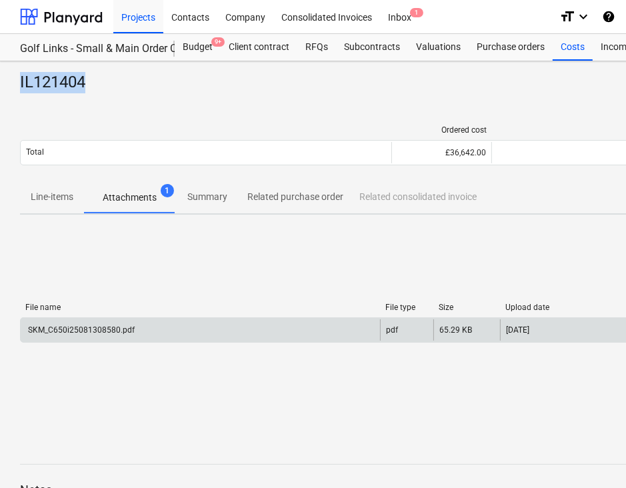
drag, startPoint x: 99, startPoint y: 81, endPoint x: 19, endPoint y: 72, distance: 80.5
click at [19, 72] on div "IL121404 notes Notes business View subcontractor edit Change delete Delete Orde…" at bounding box center [456, 347] width 912 height 573
copy div "IL121404"
click at [179, 244] on div "File name File type Size Upload date Comment SKM_C650i25081308580.pdf pdf 65.29…" at bounding box center [456, 325] width 872 height 200
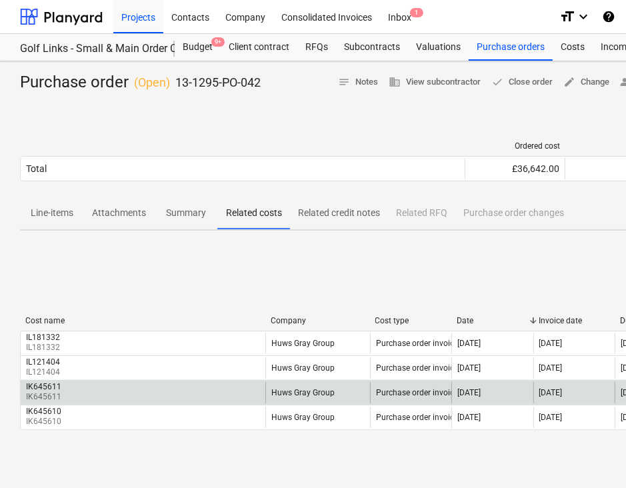
click at [47, 396] on p "IK645611" at bounding box center [45, 396] width 38 height 11
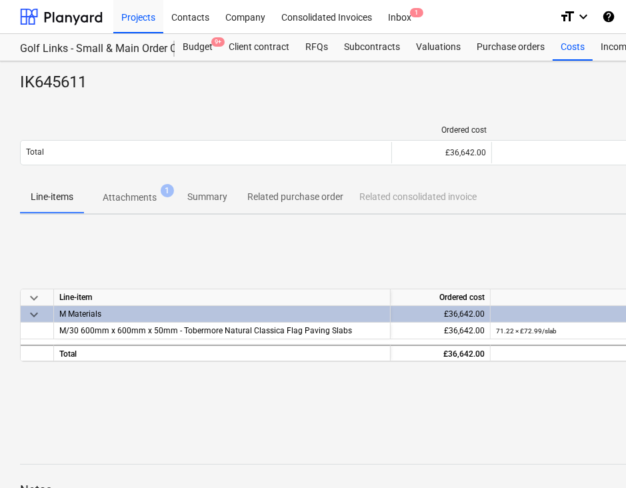
click at [143, 199] on p "Attachments" at bounding box center [130, 198] width 54 height 14
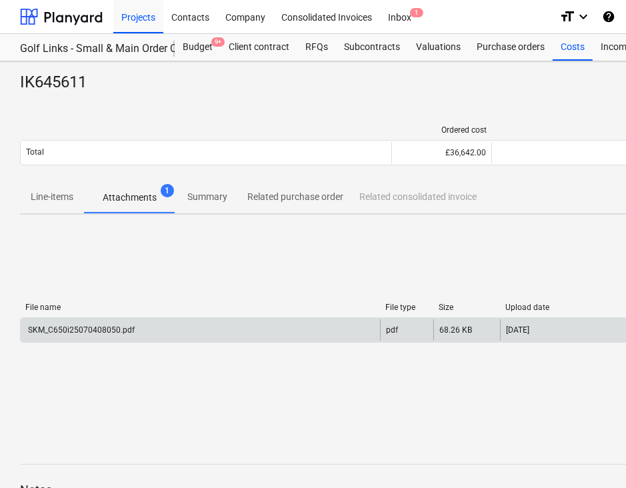
click at [99, 335] on div "SKM_C650i25070408050.pdf" at bounding box center [200, 329] width 359 height 21
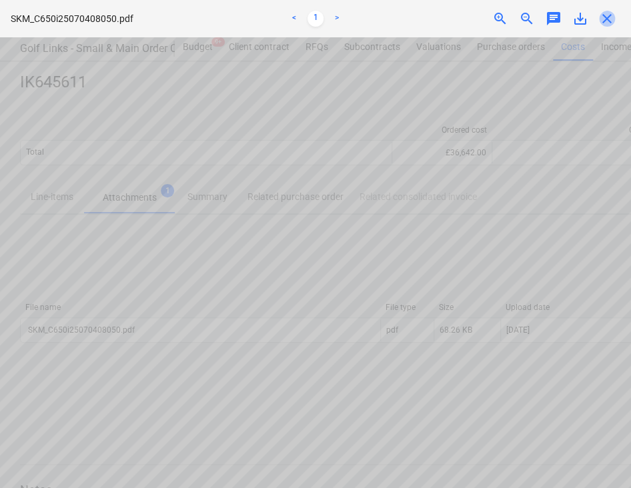
click at [607, 21] on span "close" at bounding box center [607, 19] width 16 height 16
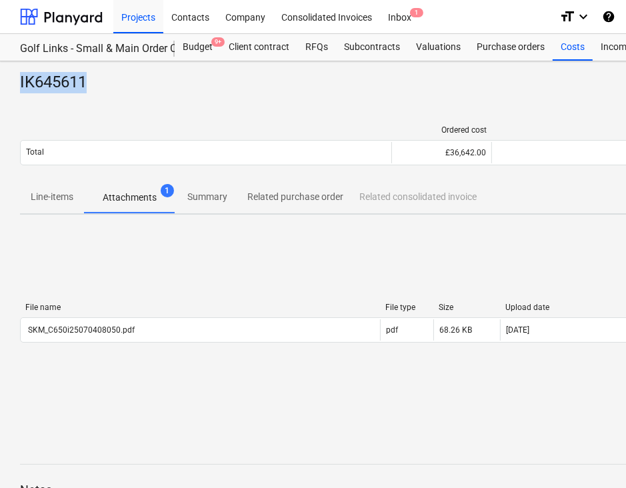
drag, startPoint x: 100, startPoint y: 88, endPoint x: 19, endPoint y: 82, distance: 81.6
click at [19, 82] on div "IK645611 notes Notes business View subcontractor edit Change delete Delete Orde…" at bounding box center [456, 347] width 912 height 573
copy div "IK645611"
click at [263, 188] on span "Related purchase order" at bounding box center [295, 197] width 112 height 22
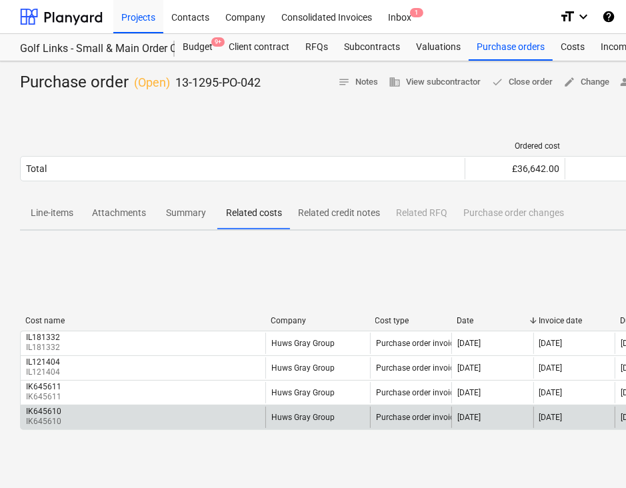
click at [67, 418] on div "IK645610 IK645610" at bounding box center [143, 417] width 245 height 21
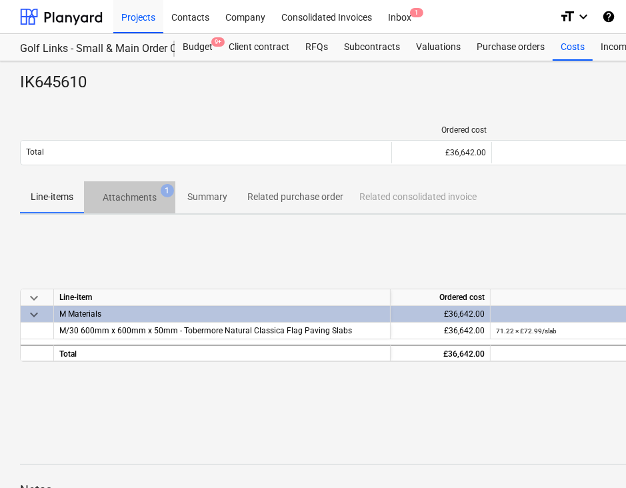
click at [141, 196] on p "Attachments" at bounding box center [130, 198] width 54 height 14
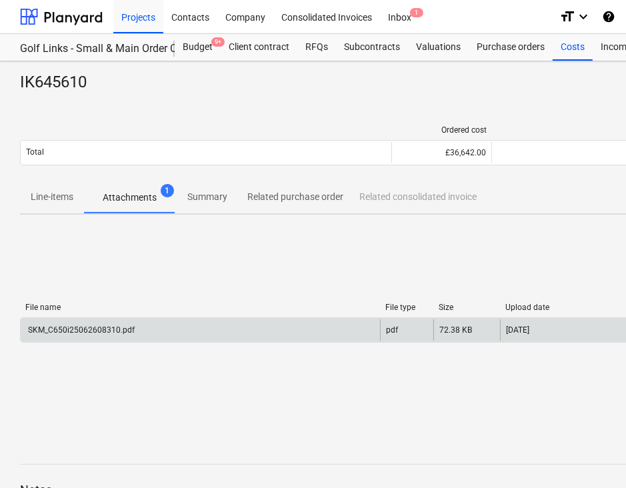
click at [85, 325] on div "SKM_C650i25062608310.pdf" at bounding box center [80, 329] width 109 height 9
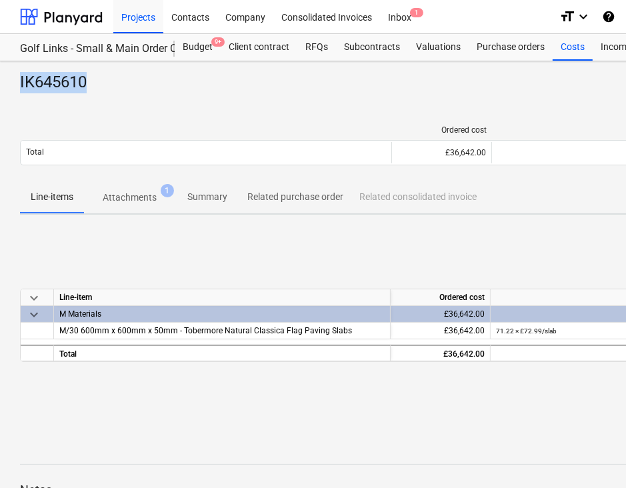
drag, startPoint x: 96, startPoint y: 81, endPoint x: 13, endPoint y: 74, distance: 83.6
click at [13, 74] on div "IK645610 notes Notes business View subcontractor edit Change delete Delete Orde…" at bounding box center [456, 347] width 912 height 573
copy div "IK645610"
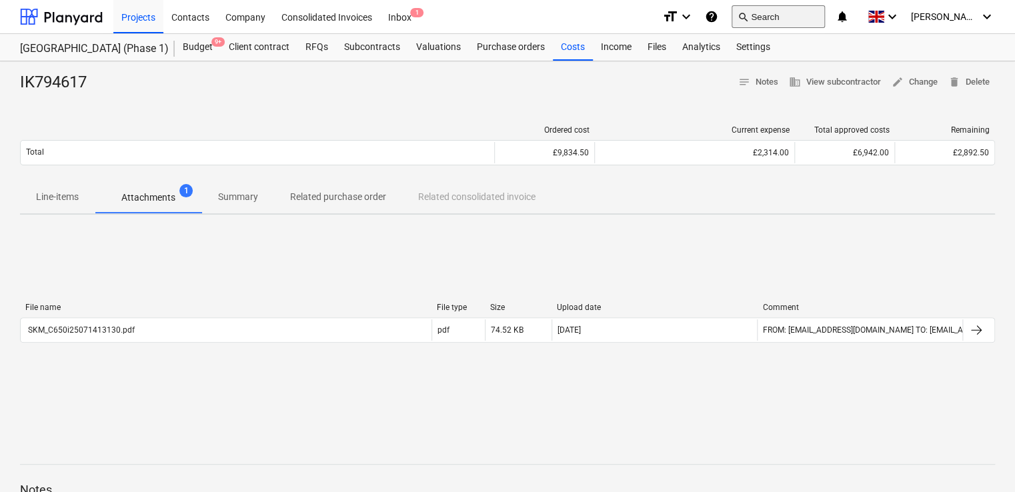
click at [794, 12] on button "search Search" at bounding box center [777, 16] width 93 height 23
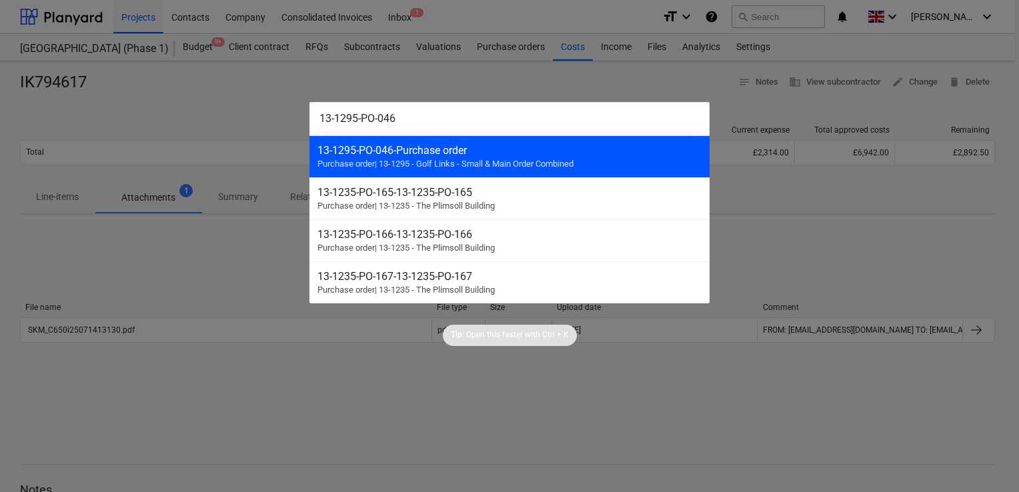
type input "13-1295-PO-046"
click at [463, 159] on span "Purchase order | 13-1295 - Golf Links - Small & Main Order Combined" at bounding box center [445, 164] width 256 height 10
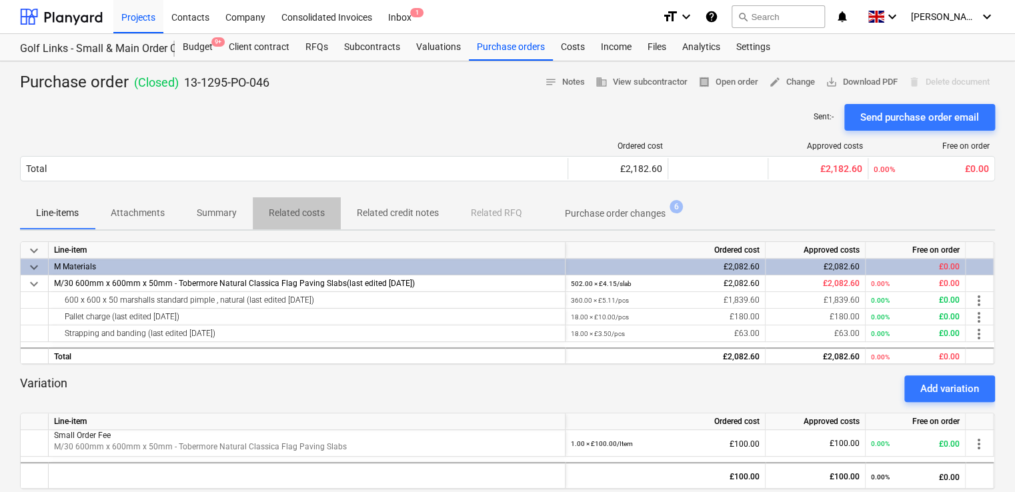
click at [308, 212] on p "Related costs" at bounding box center [297, 213] width 56 height 14
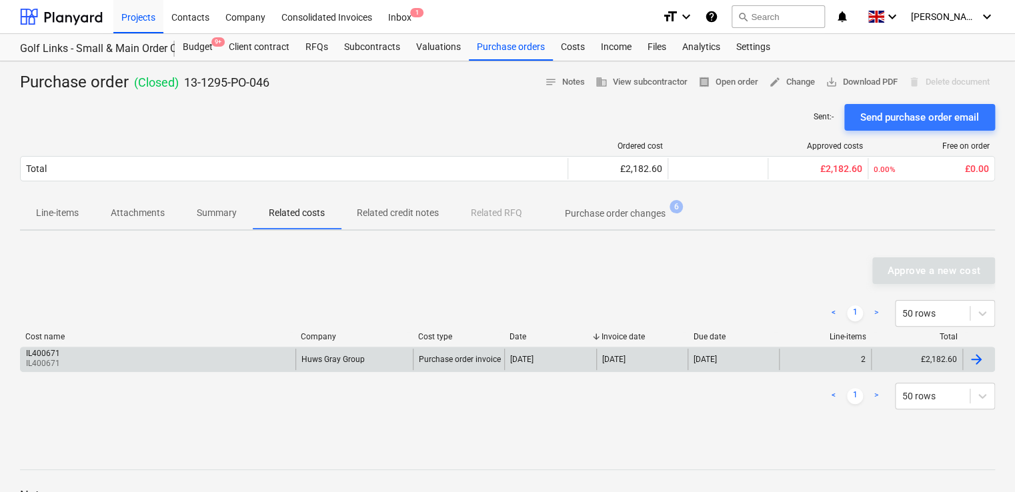
click at [61, 355] on div "IL400671" at bounding box center [44, 353] width 37 height 9
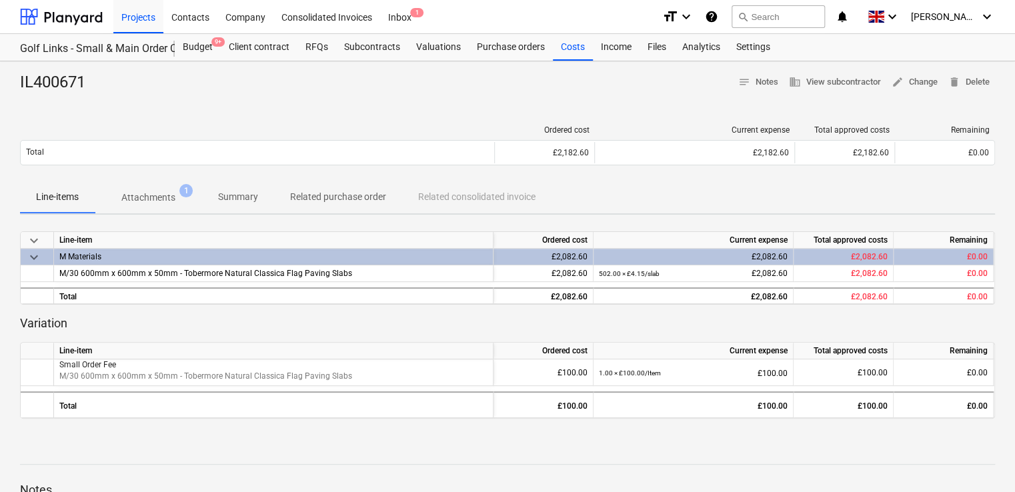
click at [153, 195] on p "Attachments" at bounding box center [148, 198] width 54 height 14
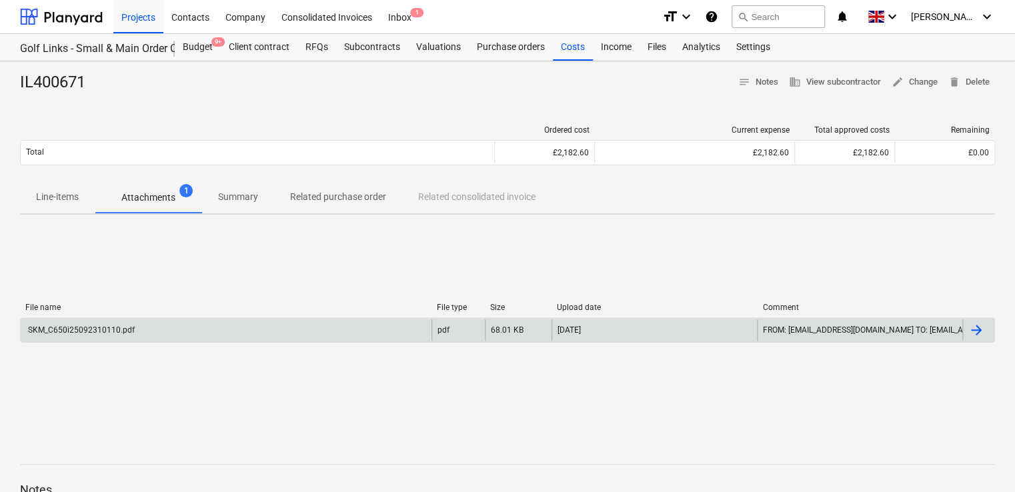
click at [113, 322] on div "SKM_C650i25092310110.pdf" at bounding box center [226, 329] width 411 height 21
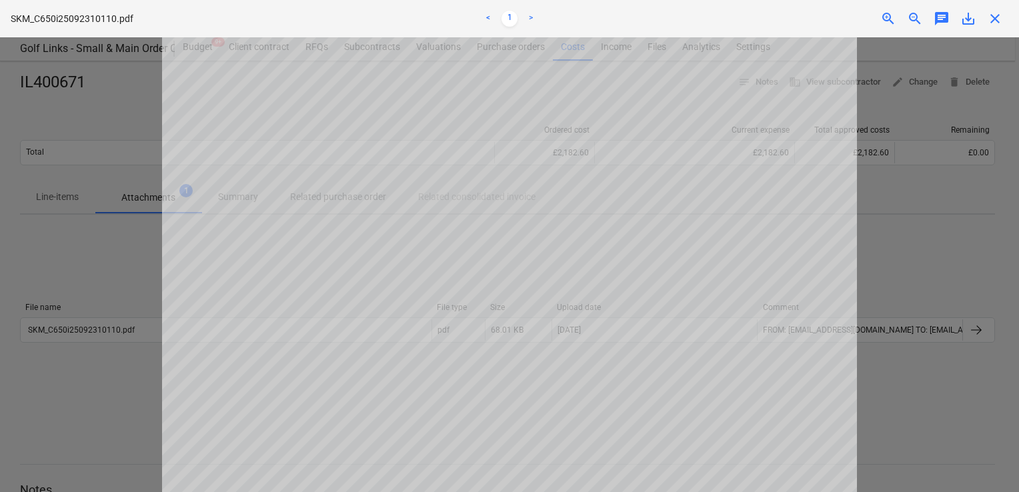
click at [1004, 17] on div "close" at bounding box center [994, 19] width 27 height 16
click at [998, 16] on span "close" at bounding box center [995, 19] width 16 height 16
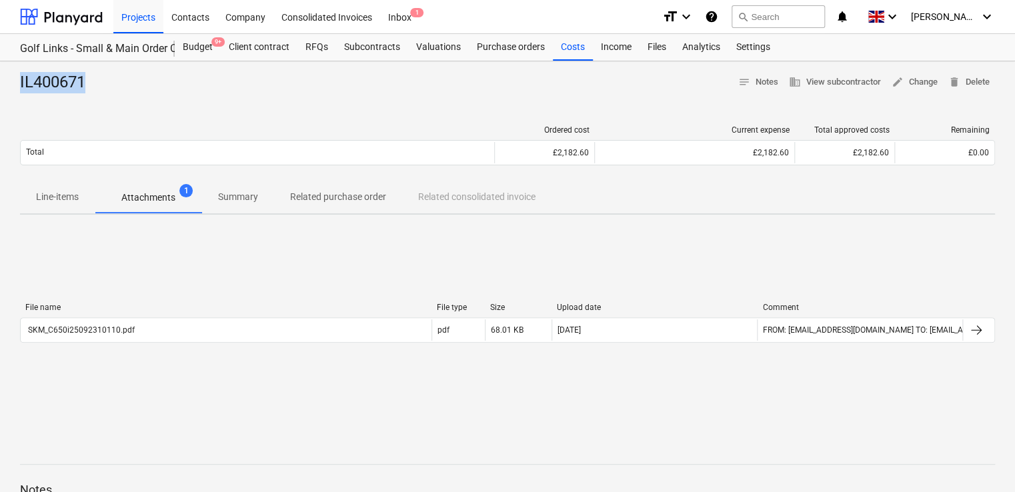
drag, startPoint x: 131, startPoint y: 81, endPoint x: -3, endPoint y: 76, distance: 133.5
click at [0, 76] on html "Projects Contacts Company Consolidated Invoices Inbox 1 format_size keyboard_ar…" at bounding box center [507, 246] width 1015 height 492
copy div "IL400671"
click at [803, 20] on button "search Search" at bounding box center [777, 16] width 93 height 23
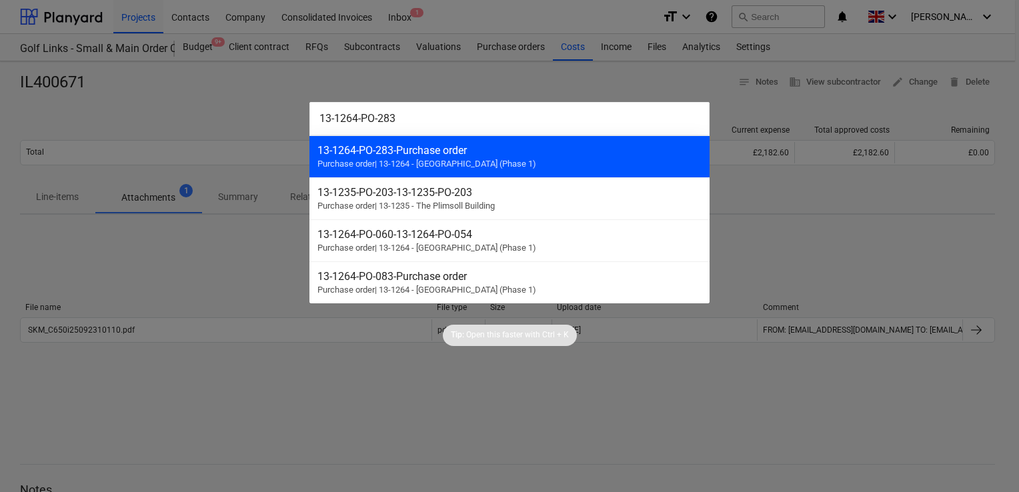
type input "13-1264-PO-283"
click at [486, 164] on span "Purchase order | 13-1264 - Plumstead West Thamesmead (Phase 1)" at bounding box center [426, 164] width 219 height 10
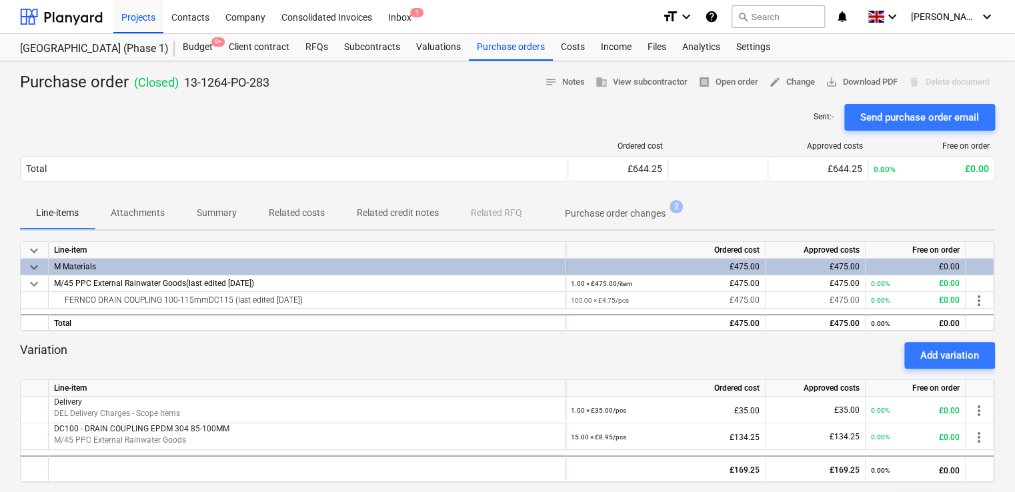
click at [300, 207] on p "Related costs" at bounding box center [297, 213] width 56 height 14
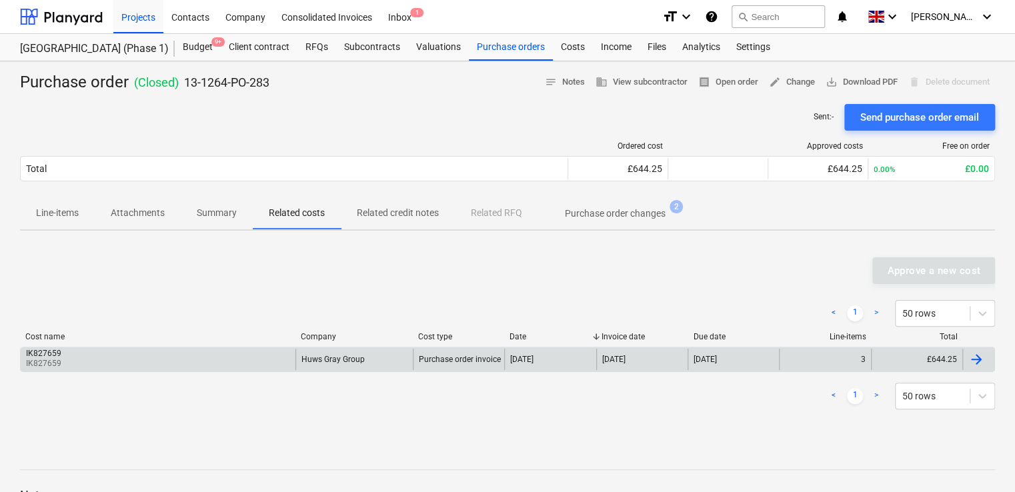
click at [63, 351] on div "IK827659 IK827659" at bounding box center [158, 359] width 275 height 21
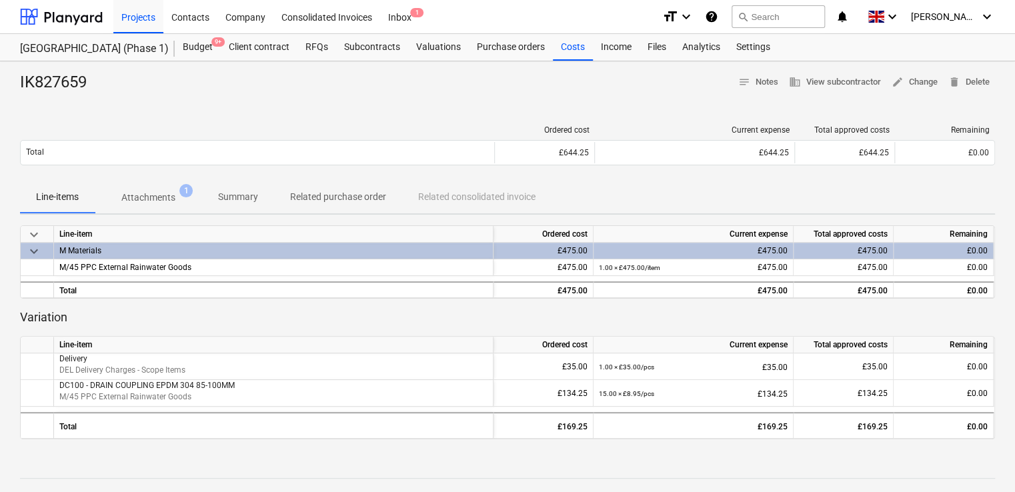
click at [149, 193] on p "Attachments" at bounding box center [148, 198] width 54 height 14
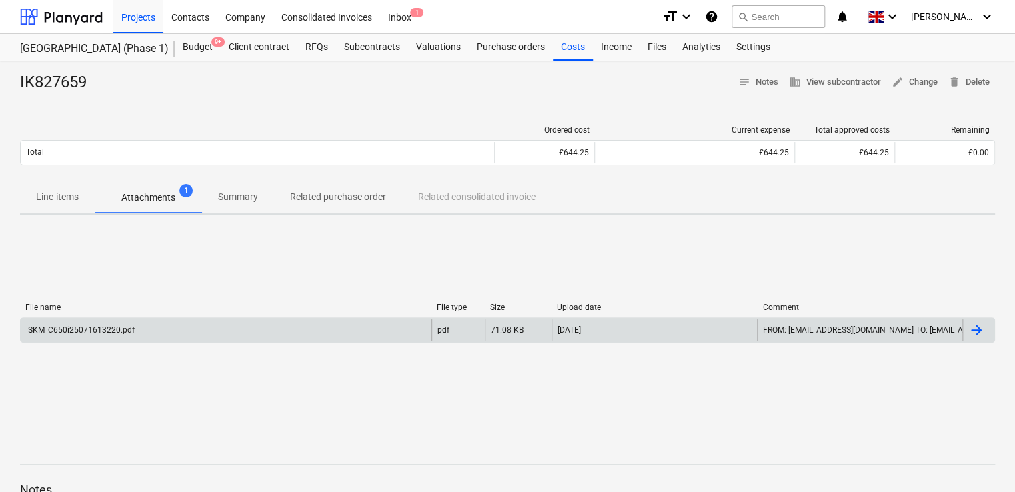
click at [117, 323] on div "SKM_C650i25071613220.pdf" at bounding box center [226, 329] width 411 height 21
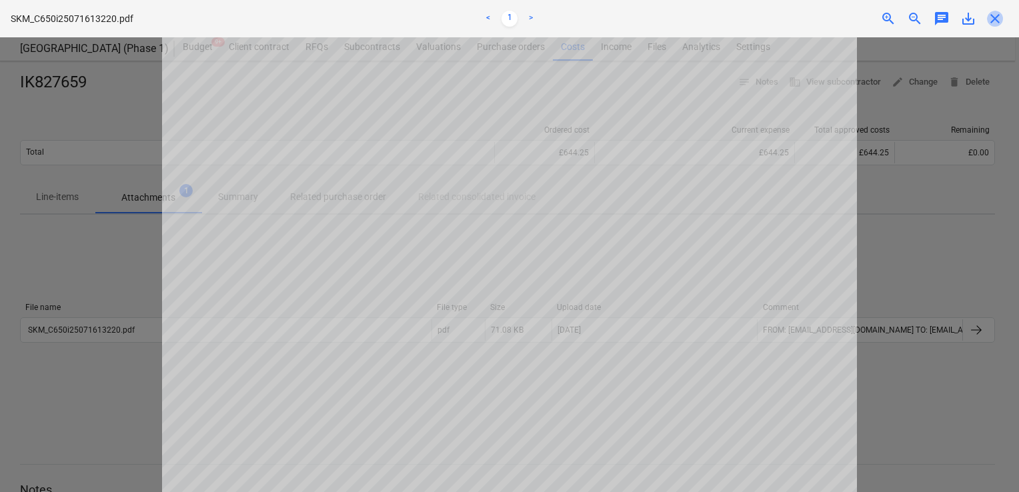
click at [995, 11] on span "close" at bounding box center [995, 19] width 16 height 16
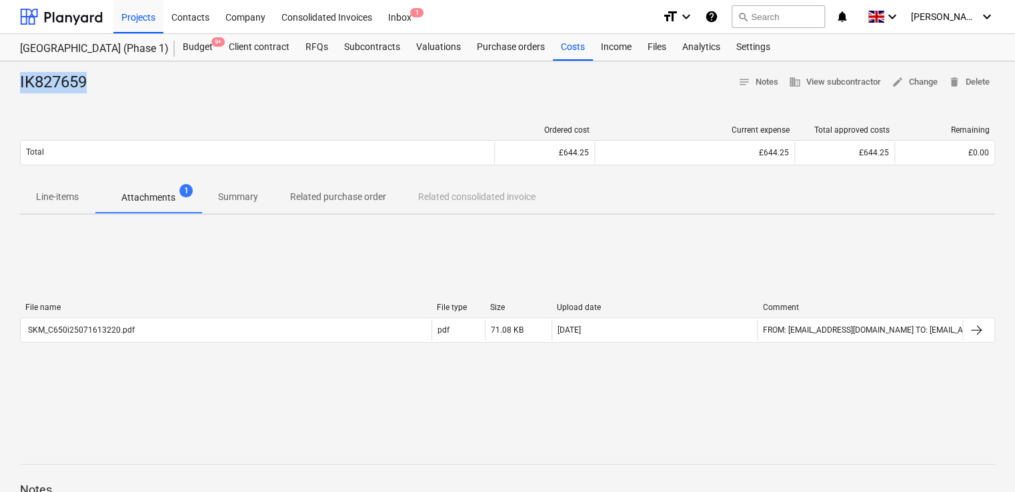
drag, startPoint x: 93, startPoint y: 91, endPoint x: 13, endPoint y: 83, distance: 80.4
click at [13, 83] on div "IK827659 notes Notes business View subcontractor edit Change delete Delete Orde…" at bounding box center [507, 347] width 1015 height 573
copy div "IK827659"
click at [814, 11] on button "search Search" at bounding box center [777, 16] width 93 height 23
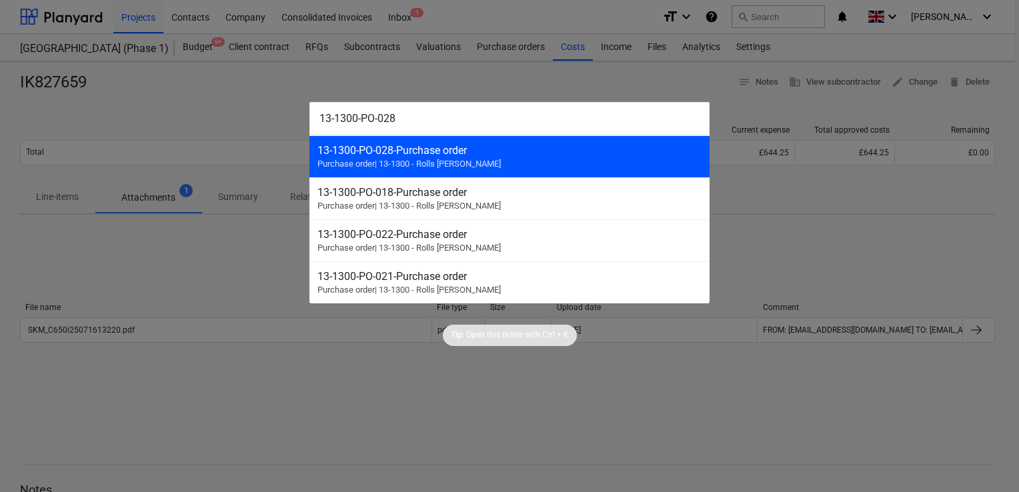
type input "13-1300-PO-028"
click at [409, 161] on span "Purchase order | 13-1300 - Rolls Royce Chichester" at bounding box center [408, 164] width 183 height 10
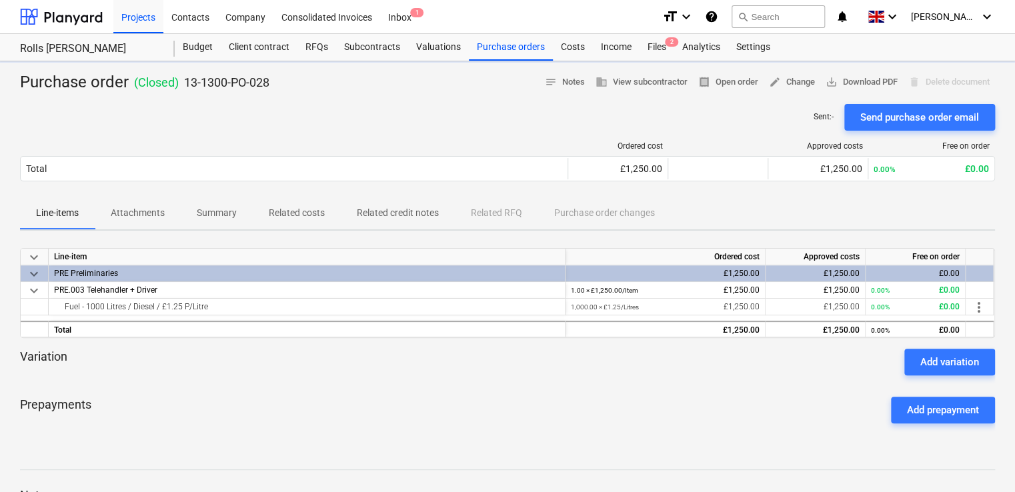
click at [294, 210] on p "Related costs" at bounding box center [297, 213] width 56 height 14
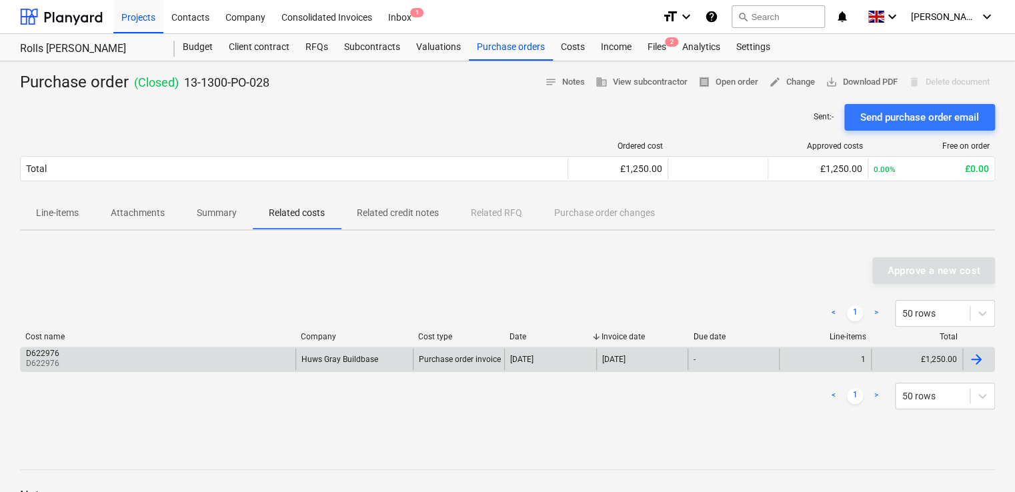
click at [90, 361] on div "D622976 D622976" at bounding box center [158, 359] width 275 height 21
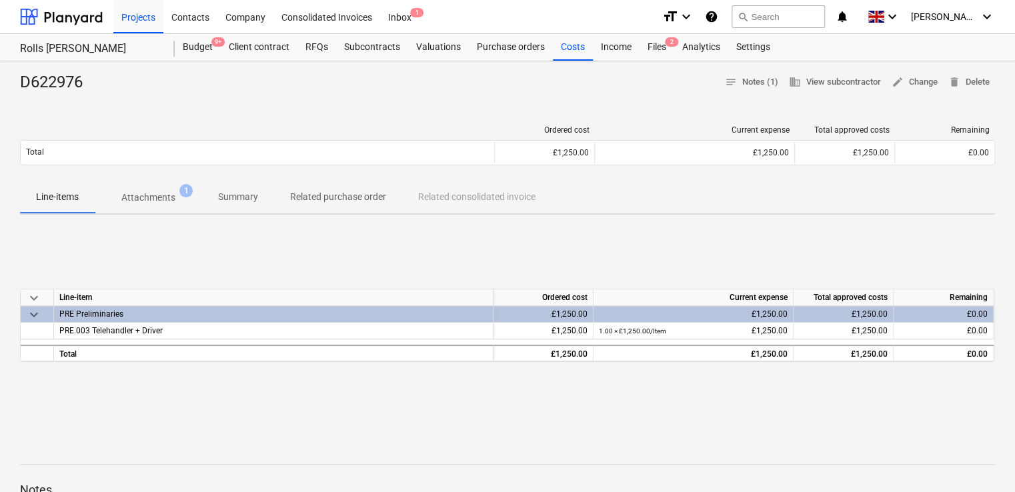
click at [149, 199] on p "Attachments" at bounding box center [148, 198] width 54 height 14
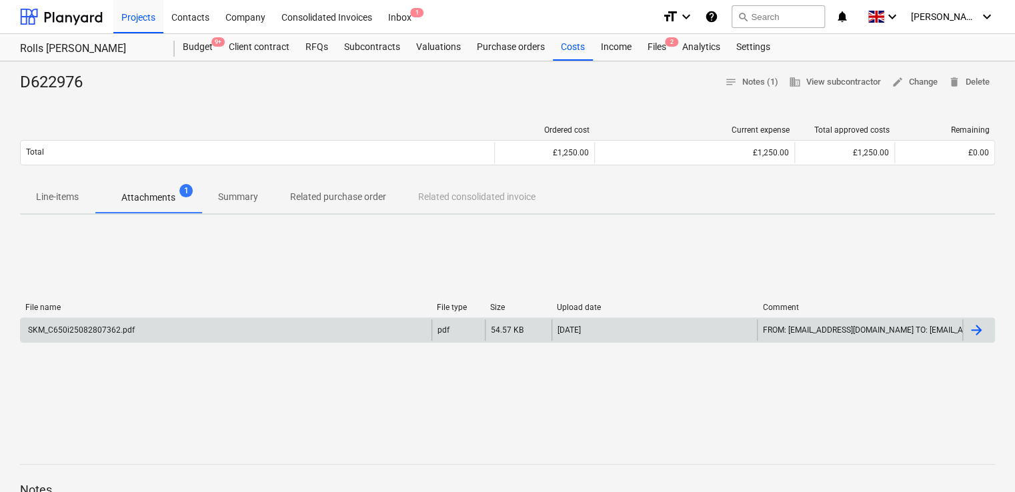
click at [115, 335] on div "SKM_C650i25082807362.pdf" at bounding box center [226, 329] width 411 height 21
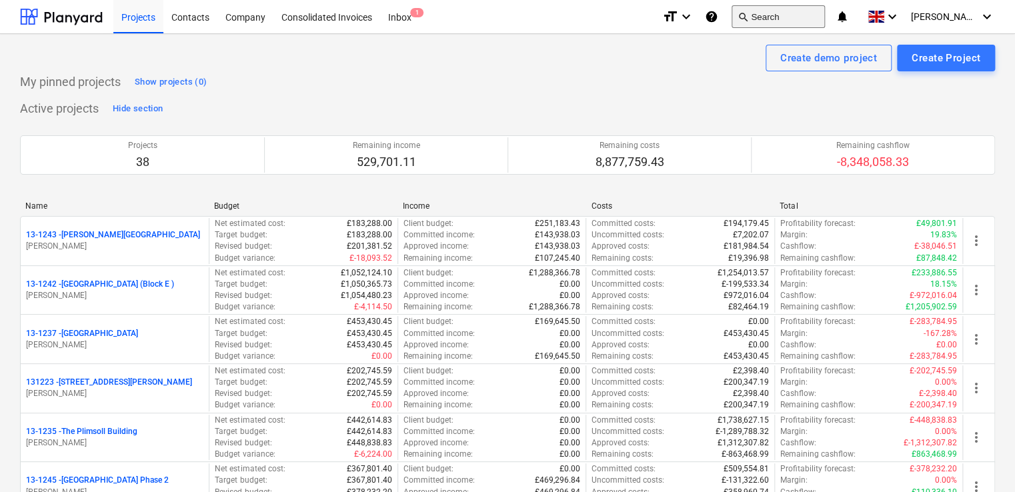
click at [777, 17] on button "search Search" at bounding box center [777, 16] width 93 height 23
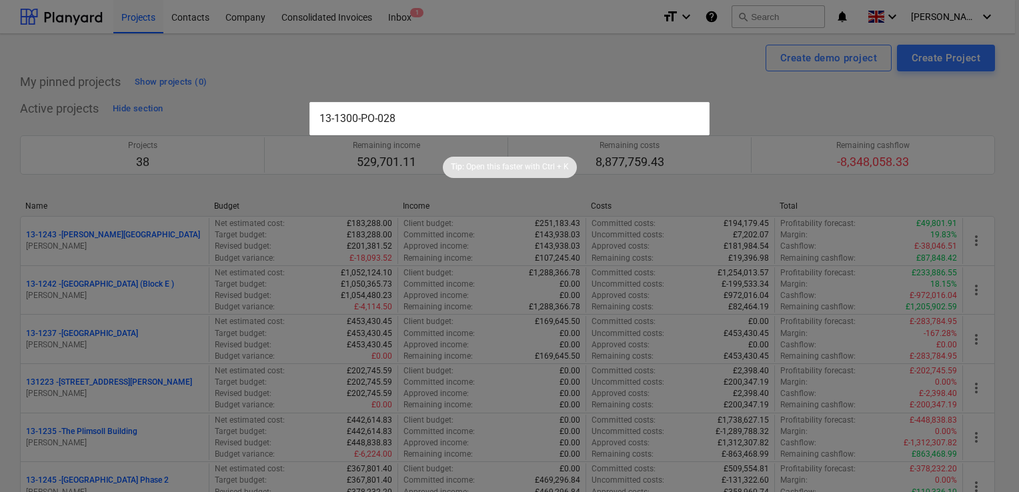
type input "13-1300-PO-028"
click at [384, 114] on input "text" at bounding box center [509, 118] width 400 height 33
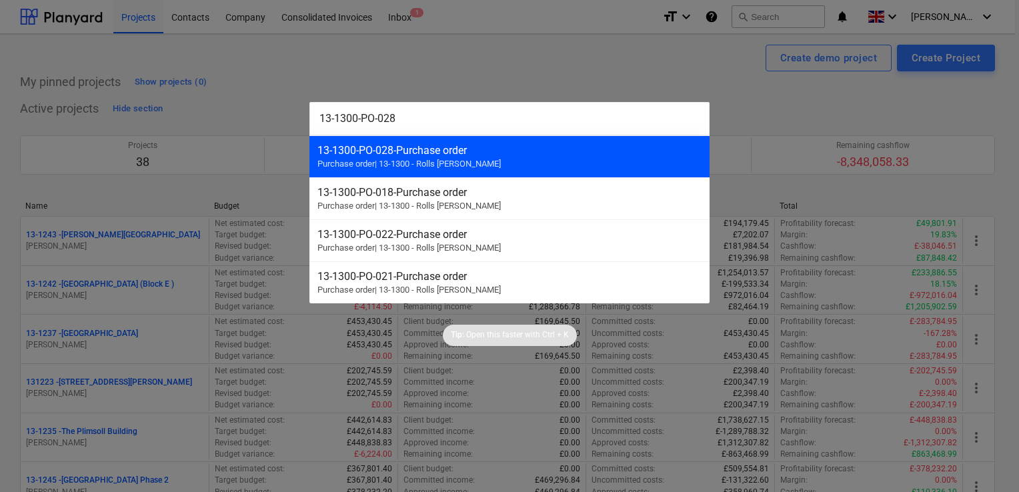
type input "13-1300-PO-028"
click at [384, 152] on div "13-1300-PO-028 - Purchase order" at bounding box center [509, 150] width 384 height 13
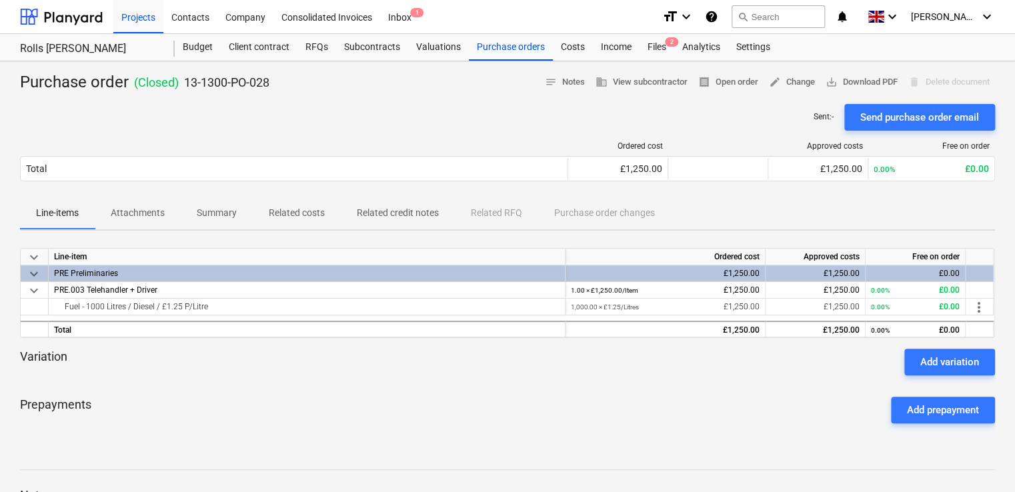
click at [275, 209] on p "Related costs" at bounding box center [297, 213] width 56 height 14
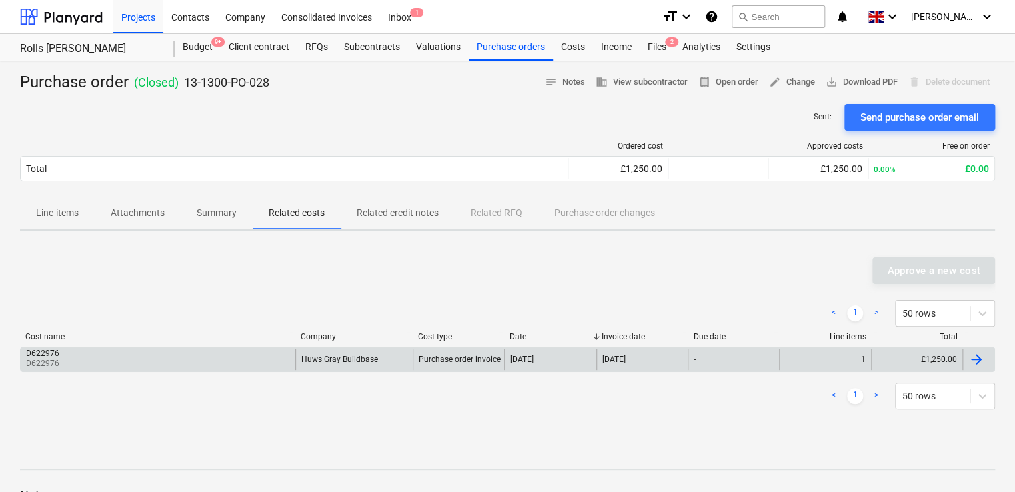
click at [67, 353] on div "D622976 D622976" at bounding box center [158, 359] width 275 height 21
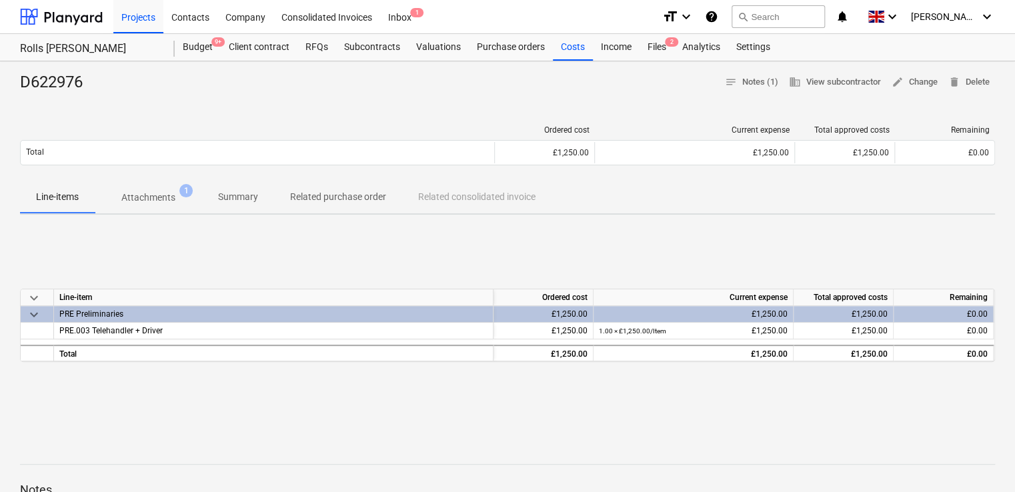
click at [155, 203] on p "Attachments" at bounding box center [148, 198] width 54 height 14
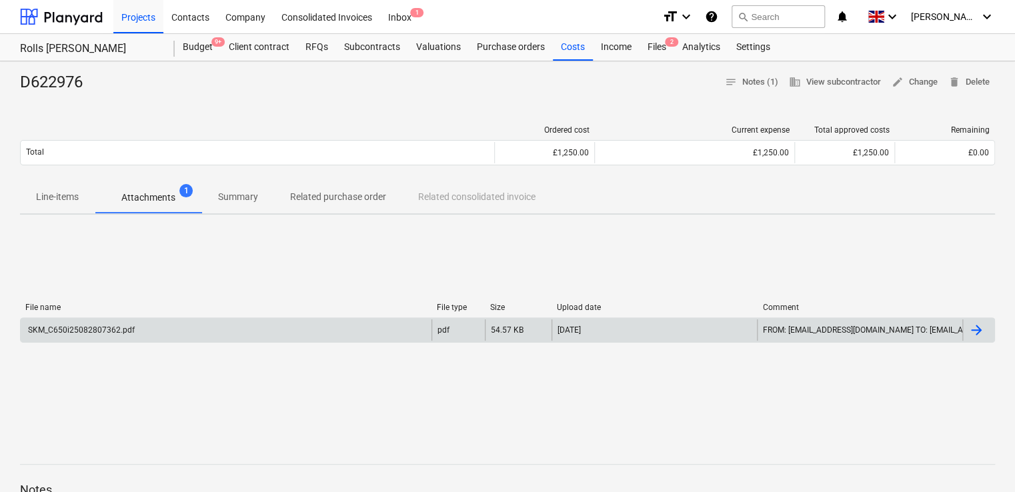
click at [107, 336] on div "SKM_C650i25082807362.pdf" at bounding box center [226, 329] width 411 height 21
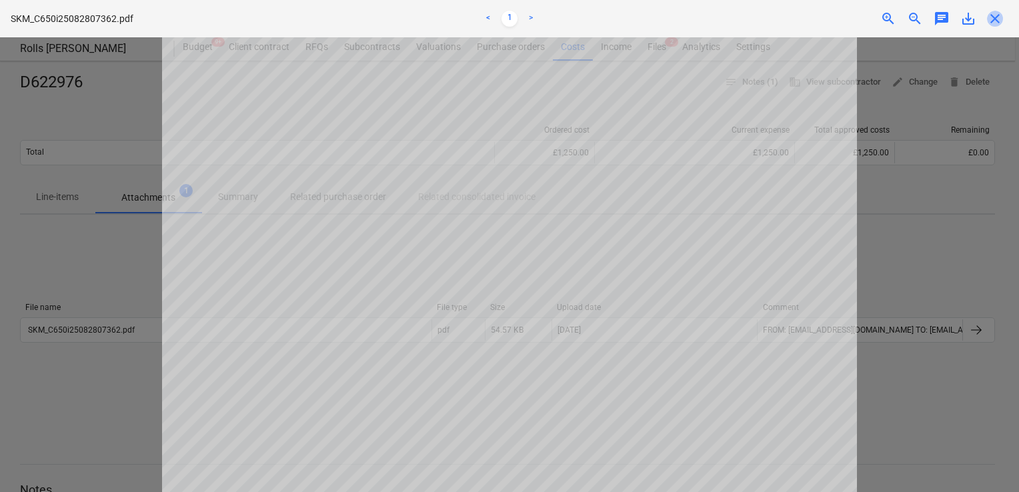
click at [993, 18] on span "close" at bounding box center [995, 19] width 16 height 16
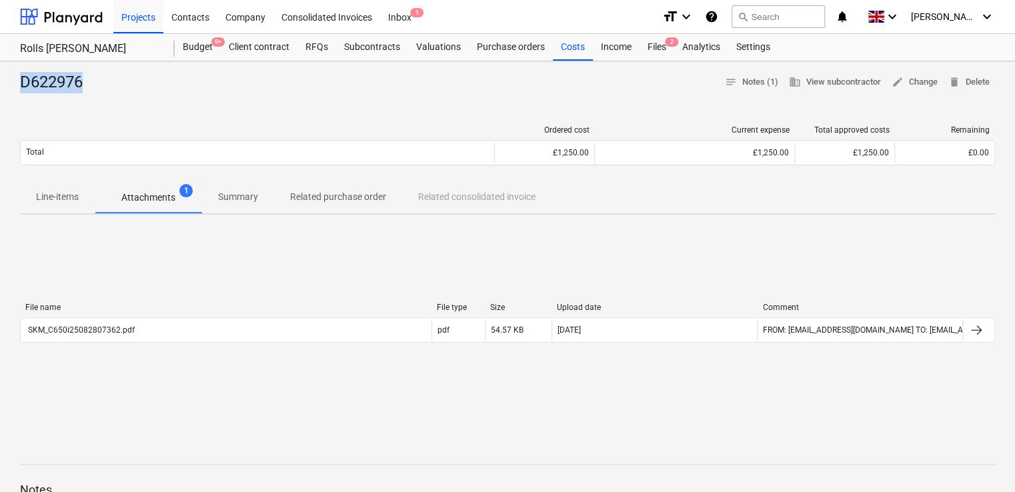
drag, startPoint x: 97, startPoint y: 85, endPoint x: 19, endPoint y: 83, distance: 78.0
click at [19, 83] on div "D622976 notes Notes (1) business View subcontractor edit Change delete Delete O…" at bounding box center [507, 420] width 1015 height 719
copy div "D622976"
click at [781, 20] on button "search Search" at bounding box center [777, 16] width 93 height 23
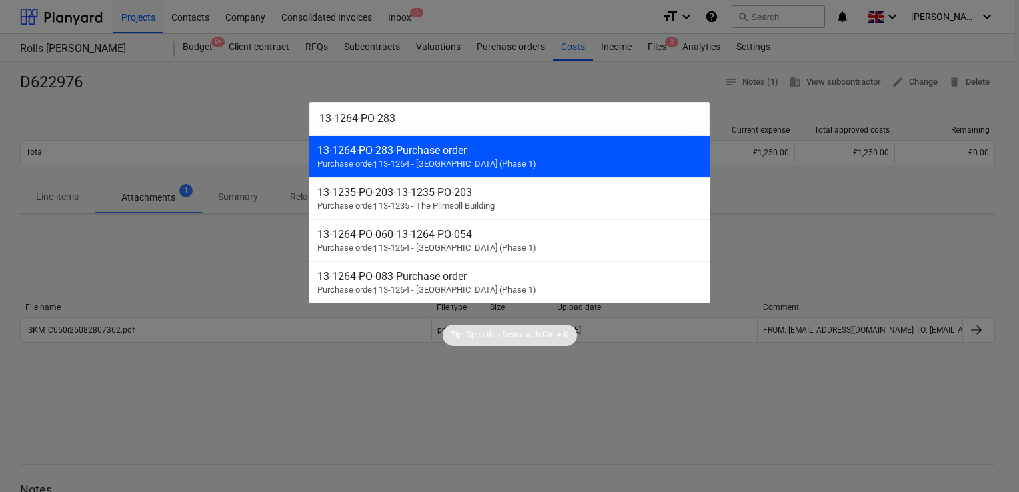
type input "13-1264-PO-283"
click at [391, 151] on div "13-1264-PO-283 - Purchase order" at bounding box center [509, 150] width 384 height 13
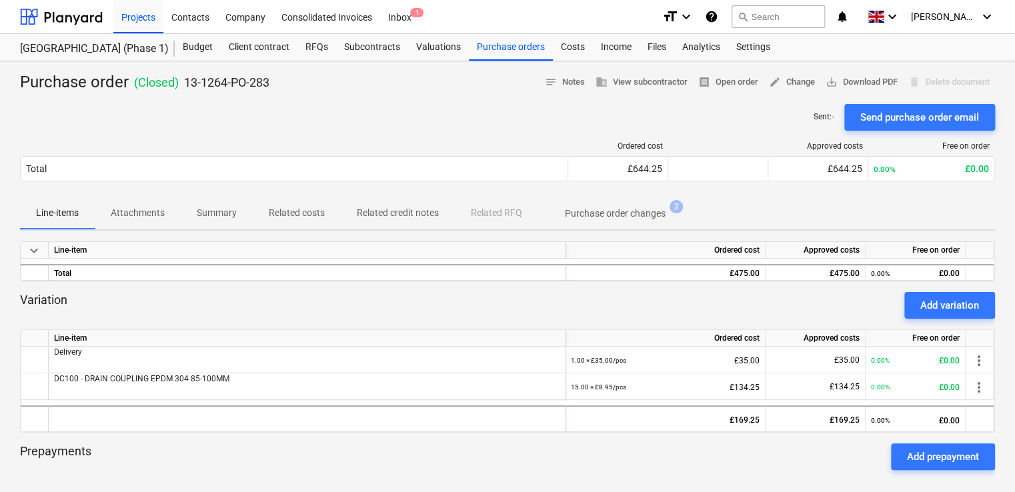
click at [285, 213] on p "Related costs" at bounding box center [297, 213] width 56 height 14
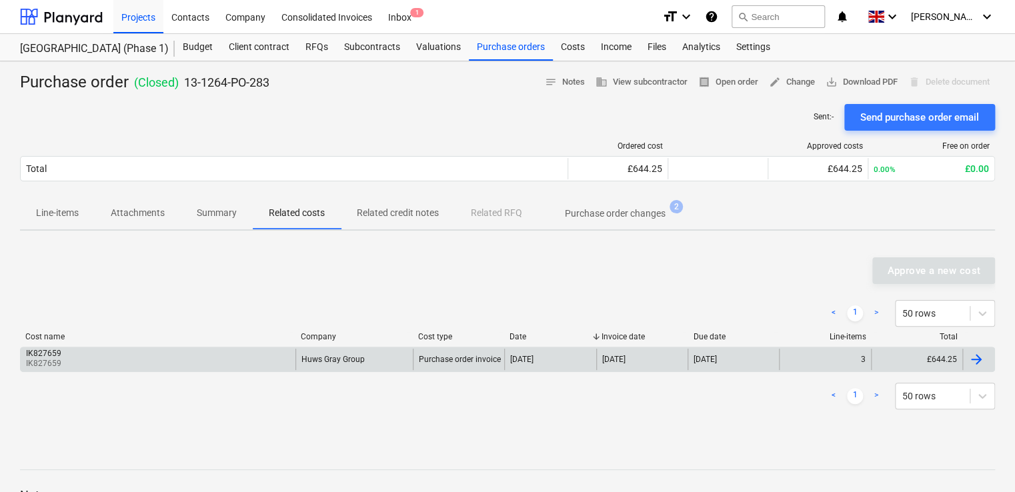
click at [83, 353] on div "IK827659 IK827659" at bounding box center [158, 359] width 275 height 21
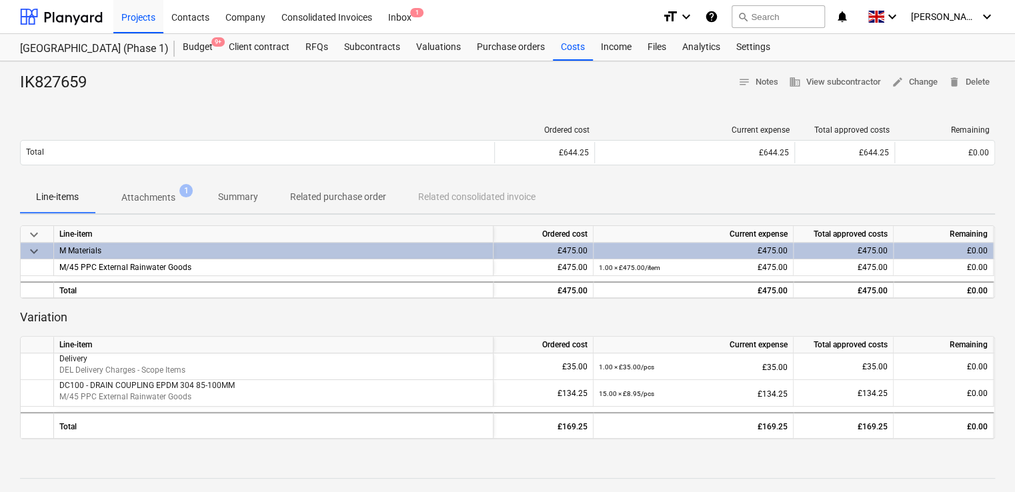
click at [148, 189] on span "Attachments 1" at bounding box center [148, 197] width 107 height 24
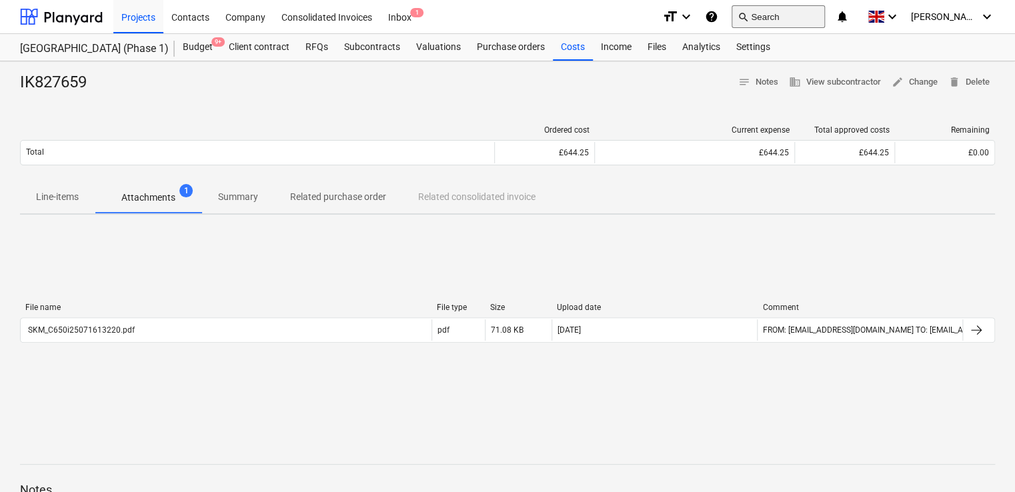
click at [797, 17] on button "search Search" at bounding box center [777, 16] width 93 height 23
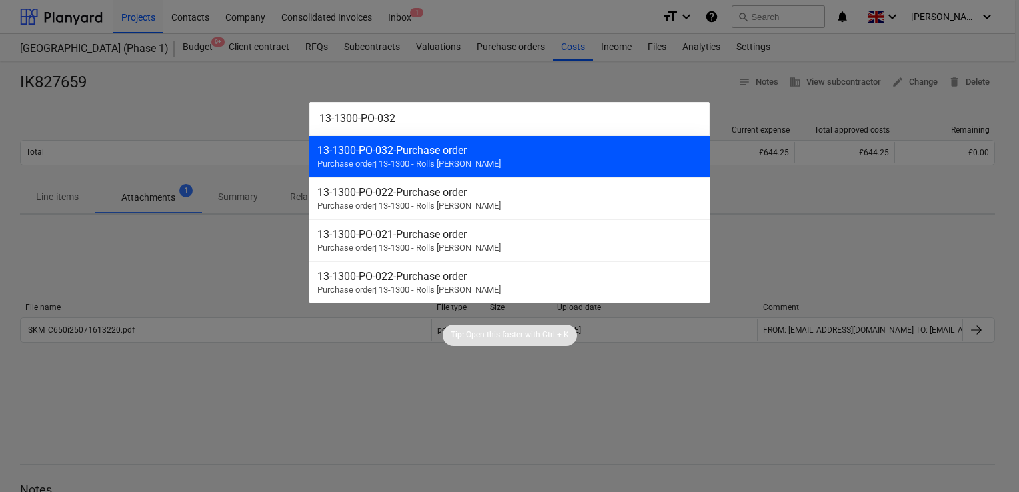
type input "13-1300-PO-032"
click at [424, 151] on div "13-1300-PO-032 - Purchase order" at bounding box center [509, 150] width 384 height 13
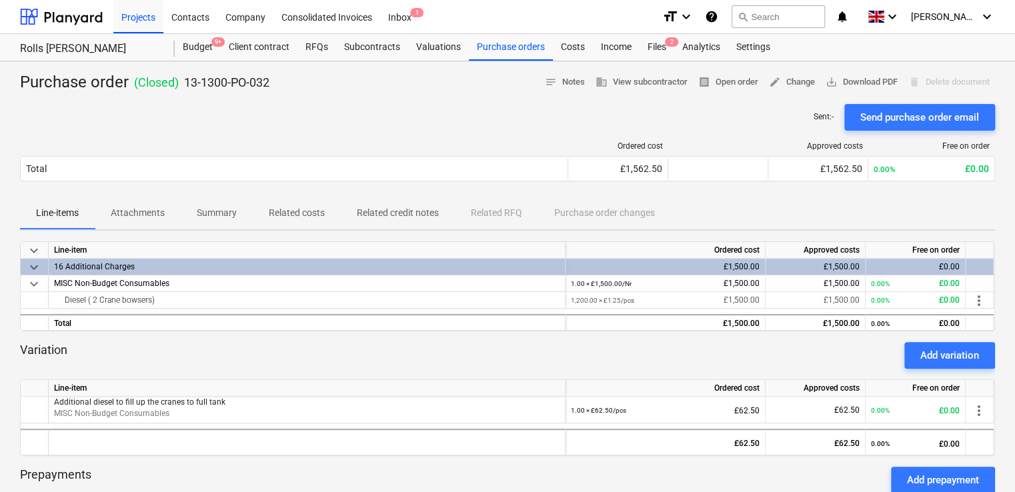
click at [295, 207] on p "Related costs" at bounding box center [297, 213] width 56 height 14
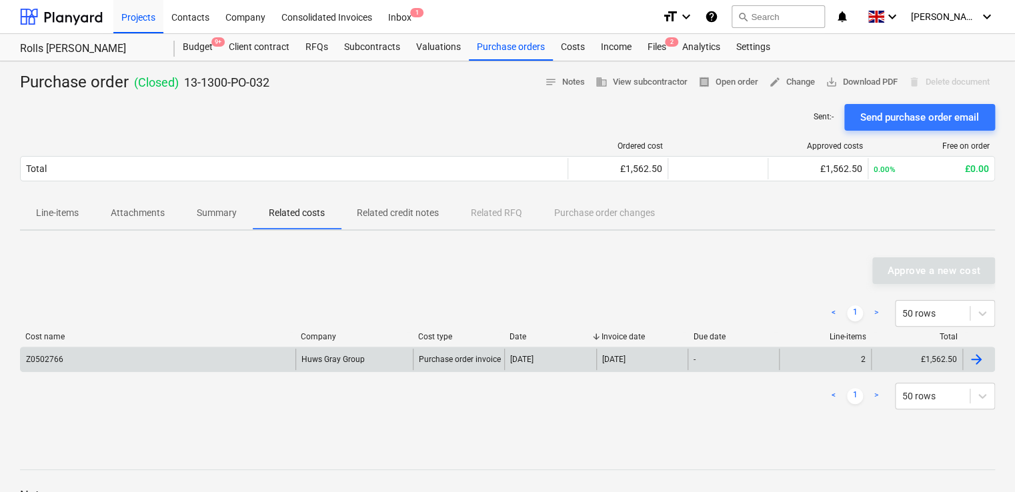
click at [129, 354] on div "Z0502766" at bounding box center [158, 359] width 275 height 21
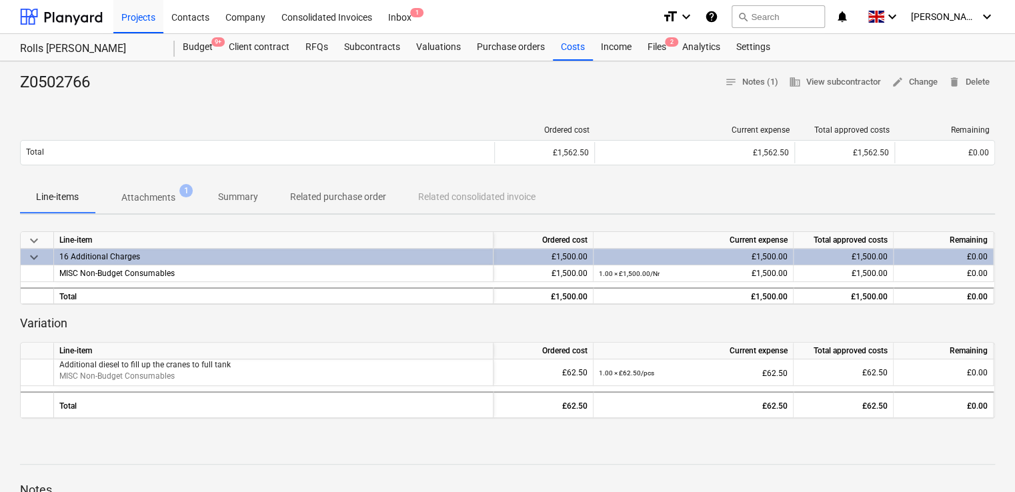
click at [157, 193] on p "Attachments" at bounding box center [148, 198] width 54 height 14
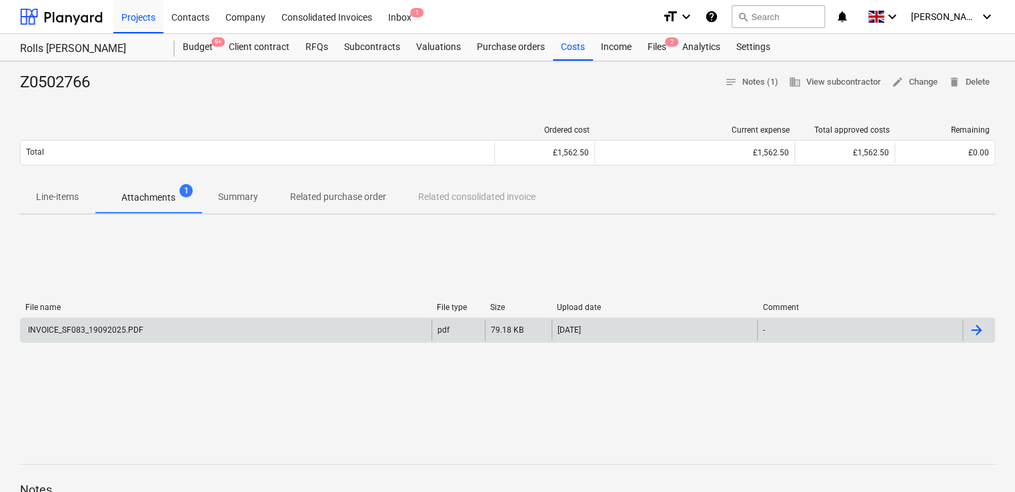
click at [75, 326] on div "INVOICE_SF083_19092025.PDF" at bounding box center [84, 329] width 117 height 9
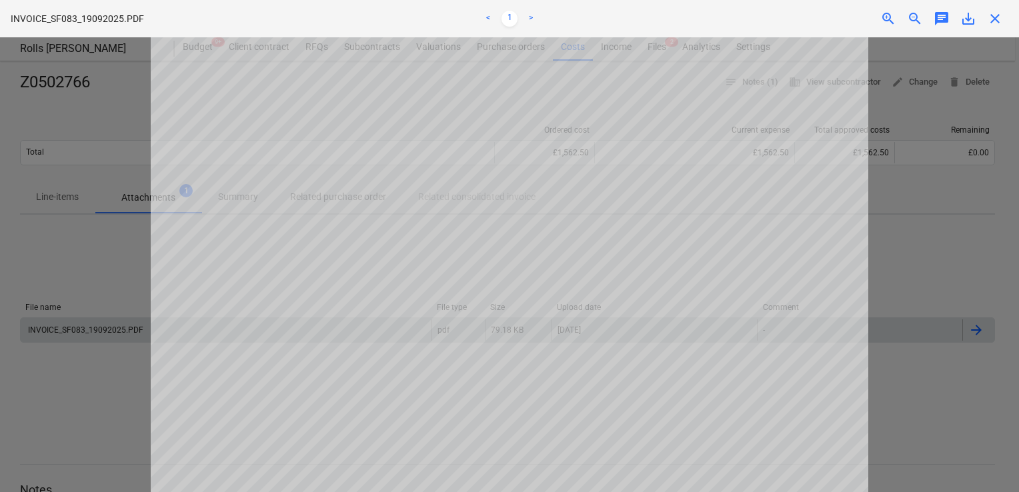
click at [988, 16] on span "close" at bounding box center [995, 19] width 16 height 16
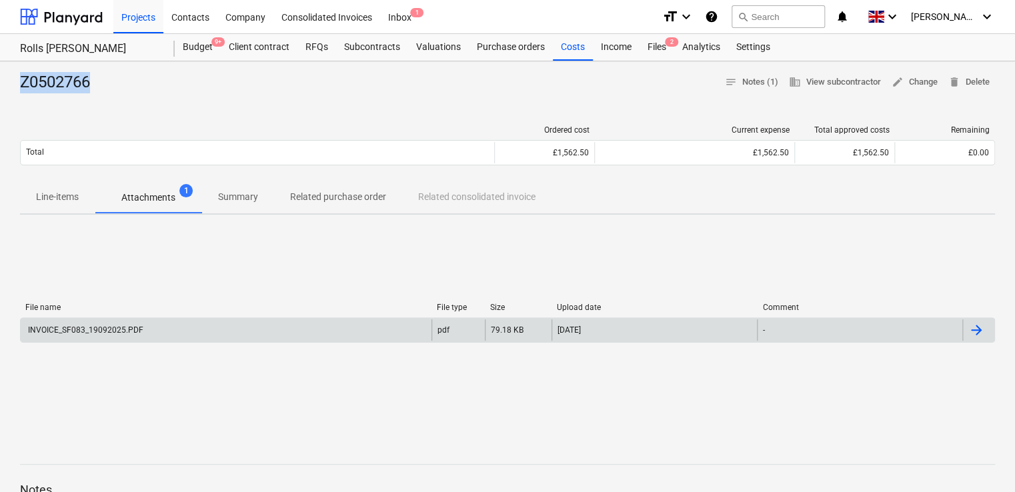
drag, startPoint x: 116, startPoint y: 84, endPoint x: 21, endPoint y: 79, distance: 95.5
click at [21, 79] on div "Z0502766 notes Notes (1) business View subcontractor edit Change delete Delete" at bounding box center [507, 82] width 975 height 21
copy div "Z0502766"
click at [789, 20] on button "search Search" at bounding box center [777, 16] width 93 height 23
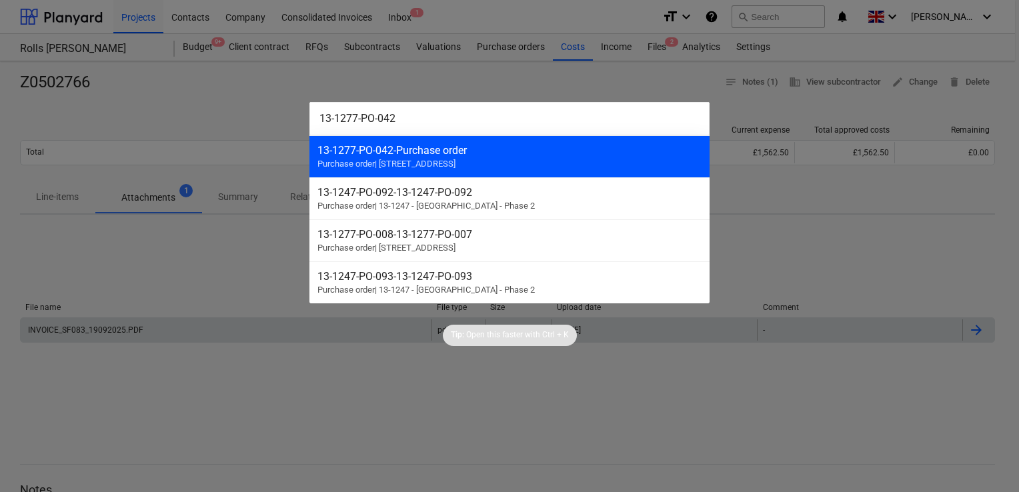
type input "13-1277-PO-042"
click at [369, 157] on div "13-1277-PO-042 - Purchase order Purchase order | 13-1277 - [GEOGRAPHIC_DATA]" at bounding box center [509, 156] width 400 height 42
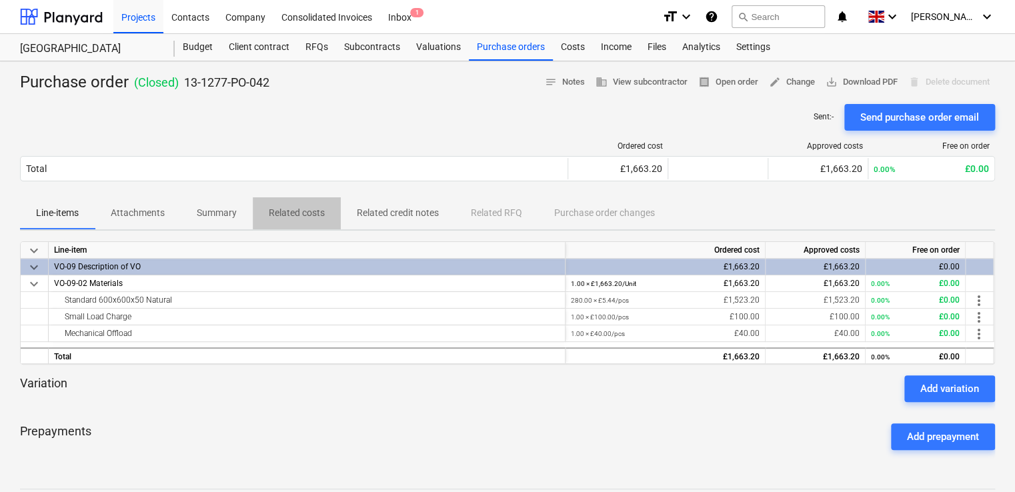
click at [304, 212] on p "Related costs" at bounding box center [297, 213] width 56 height 14
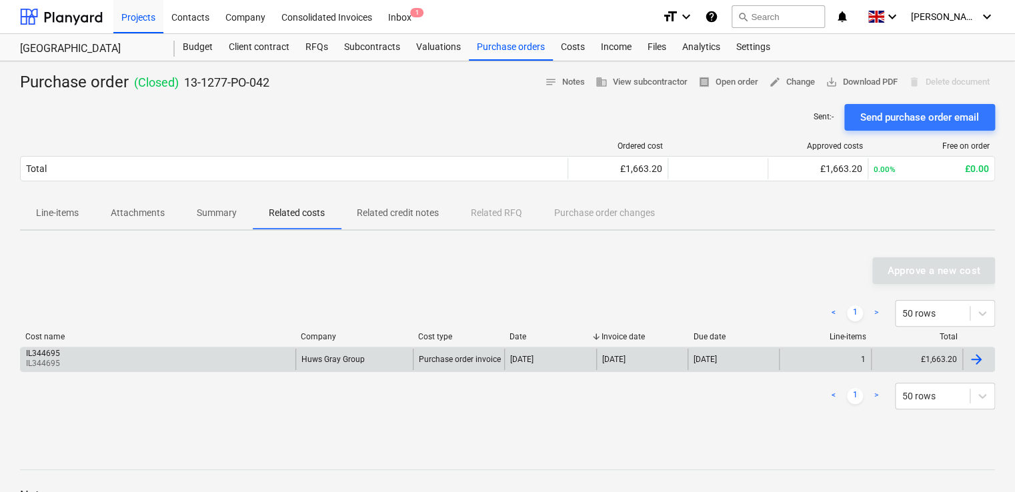
click at [102, 351] on div "IL344695 IL344695" at bounding box center [158, 359] width 275 height 21
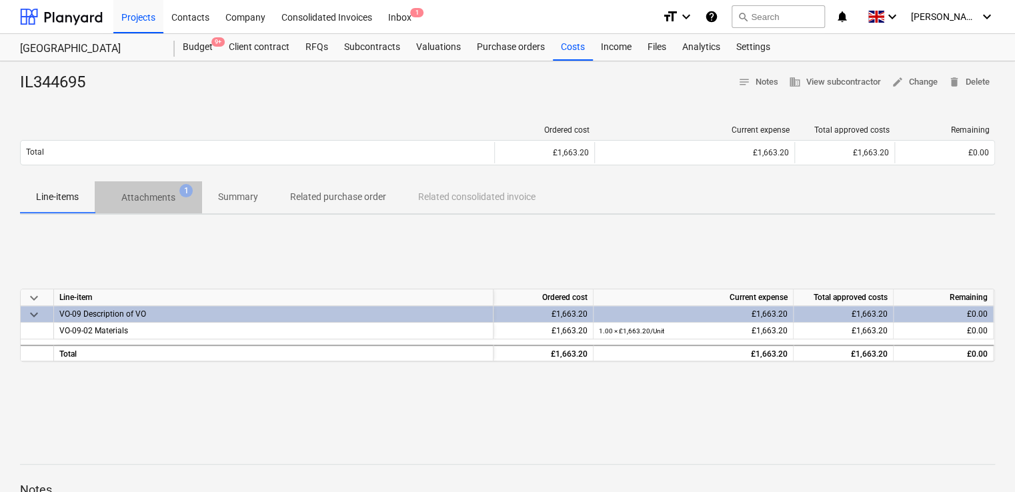
click at [163, 195] on p "Attachments" at bounding box center [148, 198] width 54 height 14
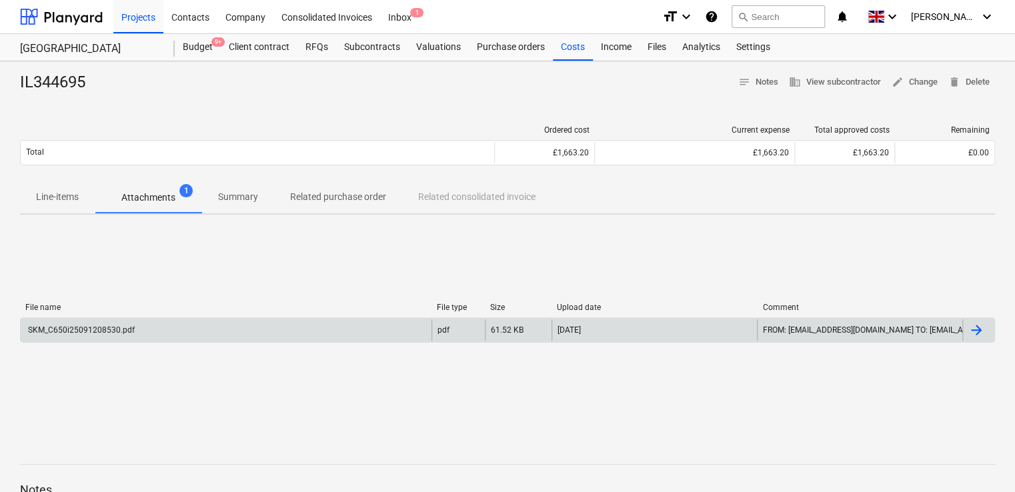
click at [109, 329] on div "SKM_C650i25091208530.pdf" at bounding box center [80, 329] width 109 height 9
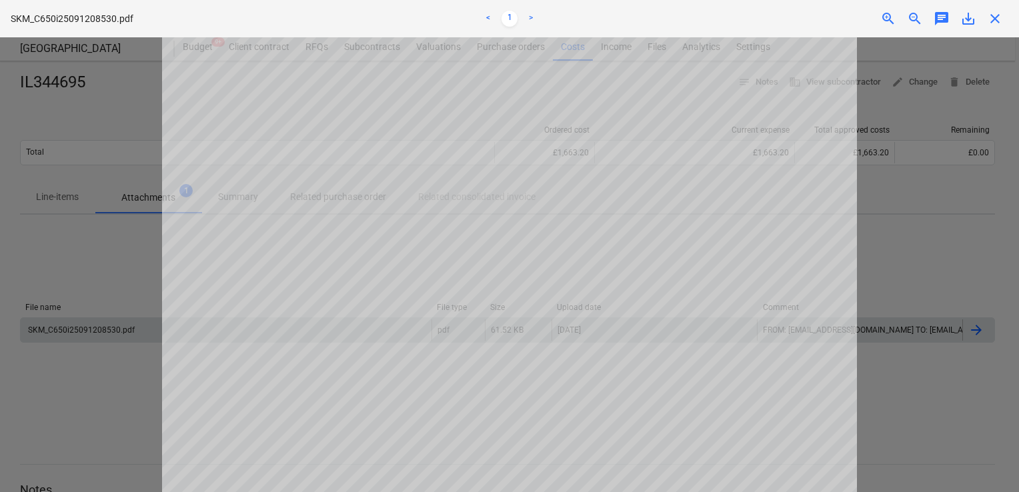
click at [143, 261] on div at bounding box center [509, 264] width 1019 height 455
click at [995, 23] on span "close" at bounding box center [995, 19] width 16 height 16
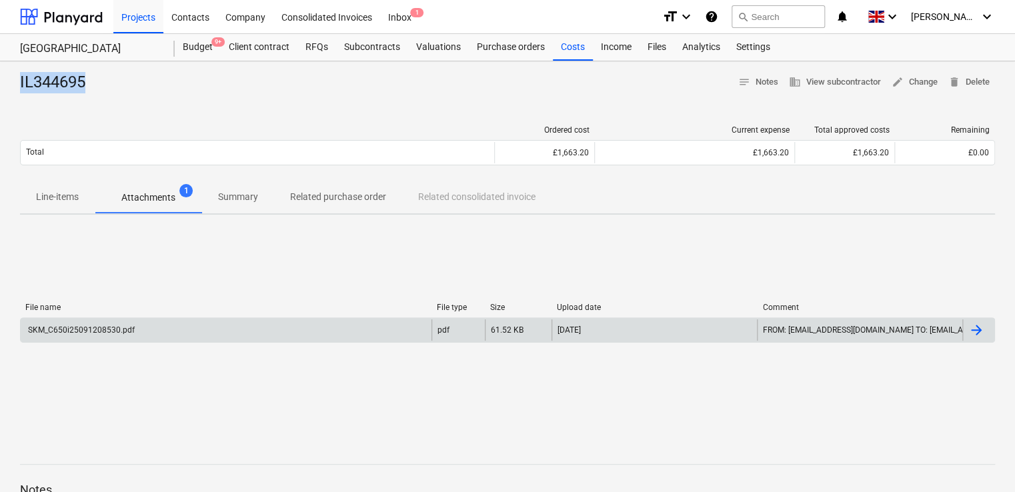
drag, startPoint x: 125, startPoint y: 88, endPoint x: 17, endPoint y: 83, distance: 108.8
click at [17, 83] on div "IL344695 notes Notes business View subcontractor edit Change delete Delete Orde…" at bounding box center [507, 347] width 1015 height 573
copy div "IL344695"
drag, startPoint x: 57, startPoint y: 78, endPoint x: 133, endPoint y: 89, distance: 77.5
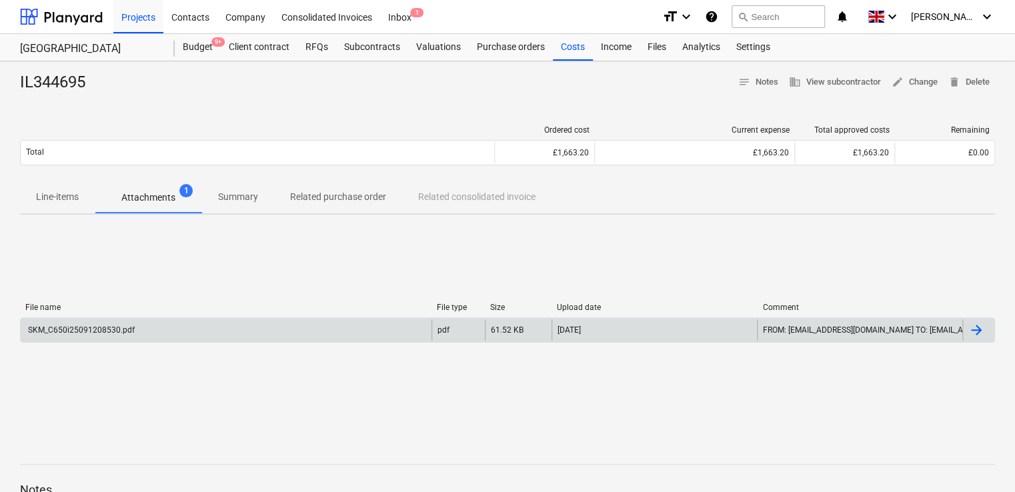
click at [133, 89] on div "IL344695 notes Notes business View subcontractor edit Change delete Delete" at bounding box center [507, 82] width 975 height 21
drag, startPoint x: 133, startPoint y: 89, endPoint x: 96, endPoint y: 83, distance: 37.8
click at [96, 83] on div "IL344695" at bounding box center [58, 82] width 76 height 21
drag, startPoint x: 96, startPoint y: 83, endPoint x: 13, endPoint y: 88, distance: 83.5
click at [13, 88] on div "IL344695 notes Notes business View subcontractor edit Change delete Delete Orde…" at bounding box center [507, 347] width 1015 height 573
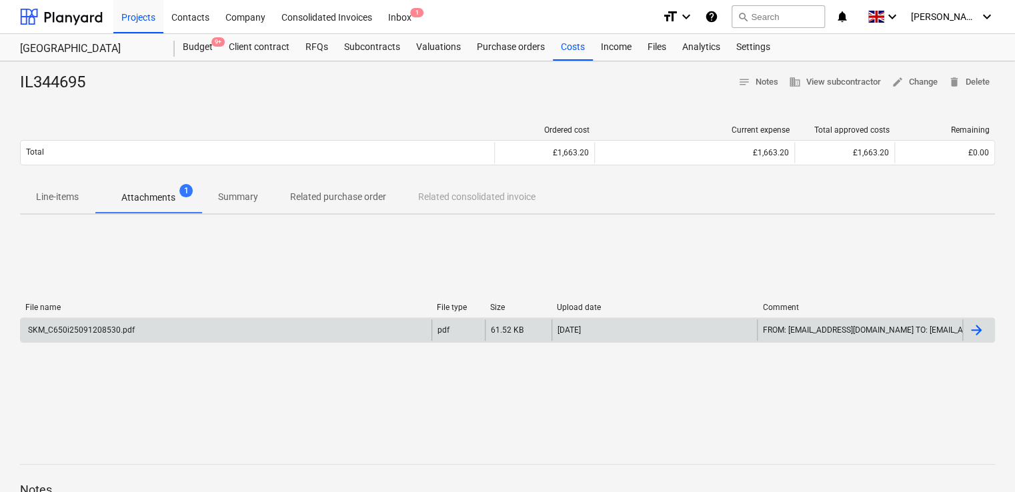
drag, startPoint x: 13, startPoint y: 88, endPoint x: 78, endPoint y: 89, distance: 65.4
click at [78, 89] on div "IL344695" at bounding box center [58, 82] width 76 height 21
click at [91, 85] on div "IL344695" at bounding box center [58, 82] width 76 height 21
drag, startPoint x: 91, startPoint y: 85, endPoint x: 38, endPoint y: 83, distance: 52.7
click at [38, 83] on div "IL344695" at bounding box center [58, 82] width 76 height 21
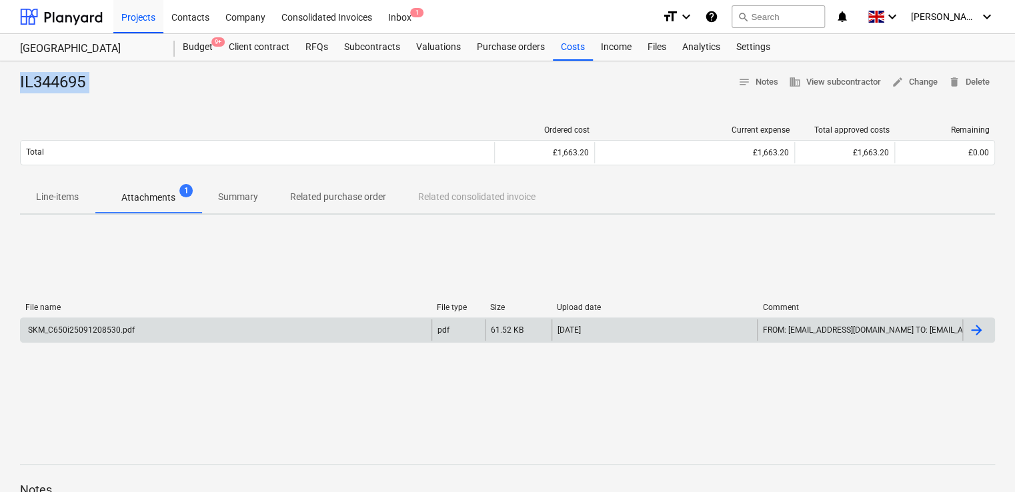
copy div "IL344695 notes Notes business View subcontractor edit Change delete Delete"
click at [785, 21] on button "search Search" at bounding box center [777, 16] width 93 height 23
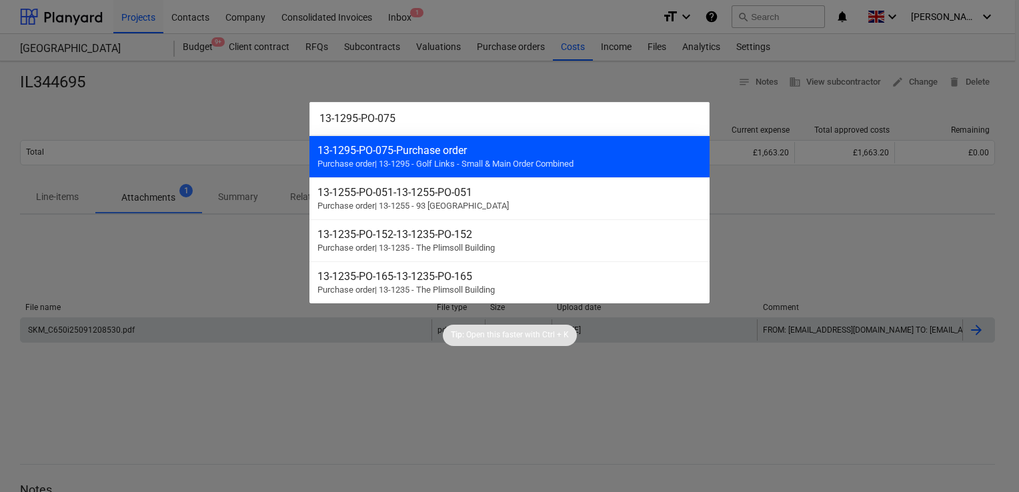
type input "13-1295-PO-075"
click at [391, 156] on div "13-1295-PO-075 - Purchase order Purchase order | 13-1295 - Golf Links - Small &…" at bounding box center [509, 156] width 400 height 42
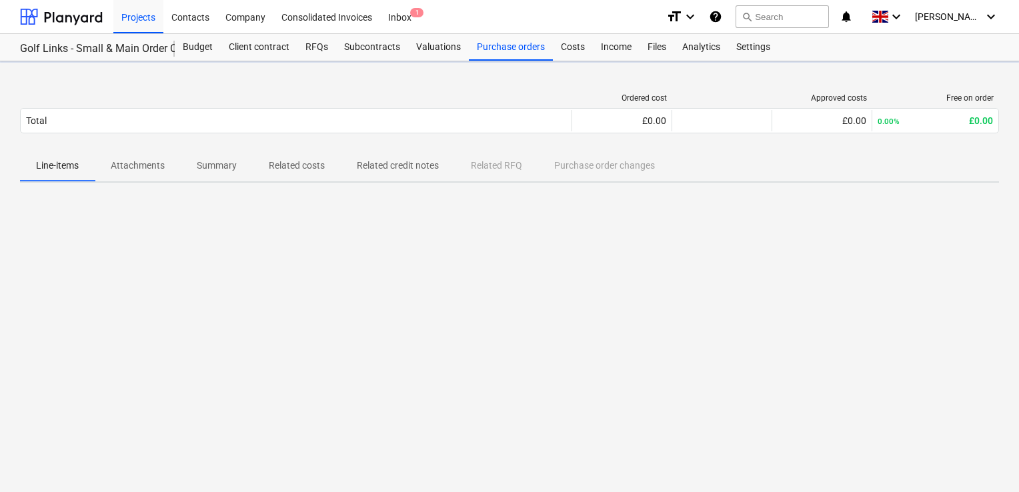
click at [281, 162] on div "Ordered cost Approved costs Free on order Total £0.00 £0.00 0.00% £0.00 Please …" at bounding box center [509, 276] width 1019 height 431
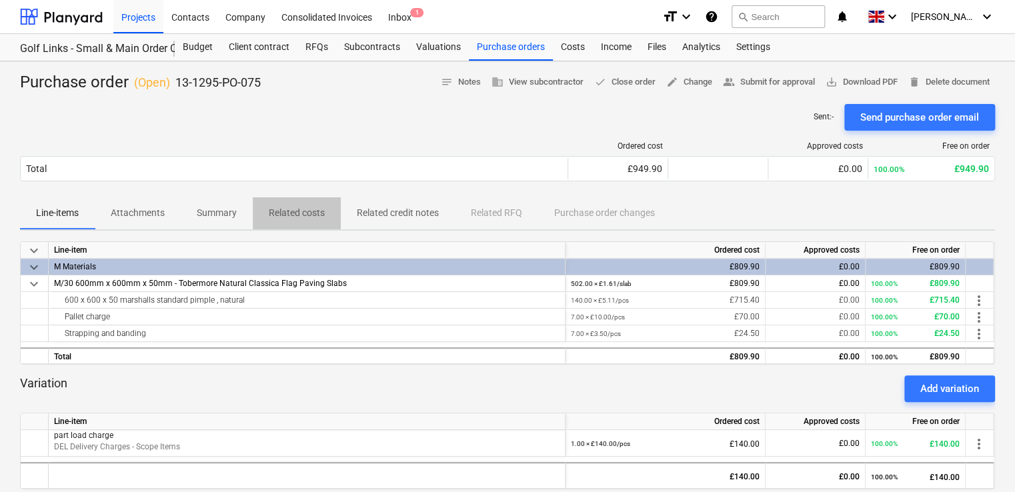
click at [294, 209] on p "Related costs" at bounding box center [297, 213] width 56 height 14
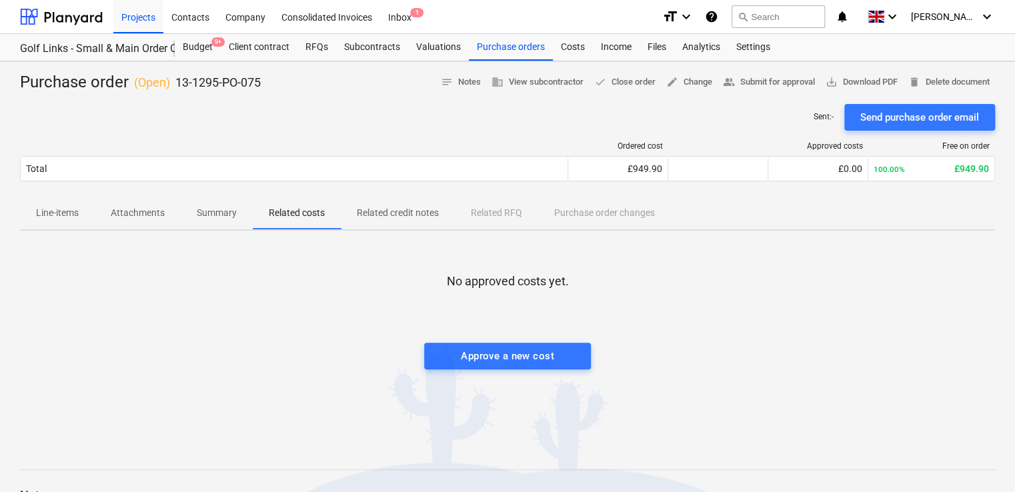
click at [219, 214] on p "Summary" at bounding box center [217, 213] width 40 height 14
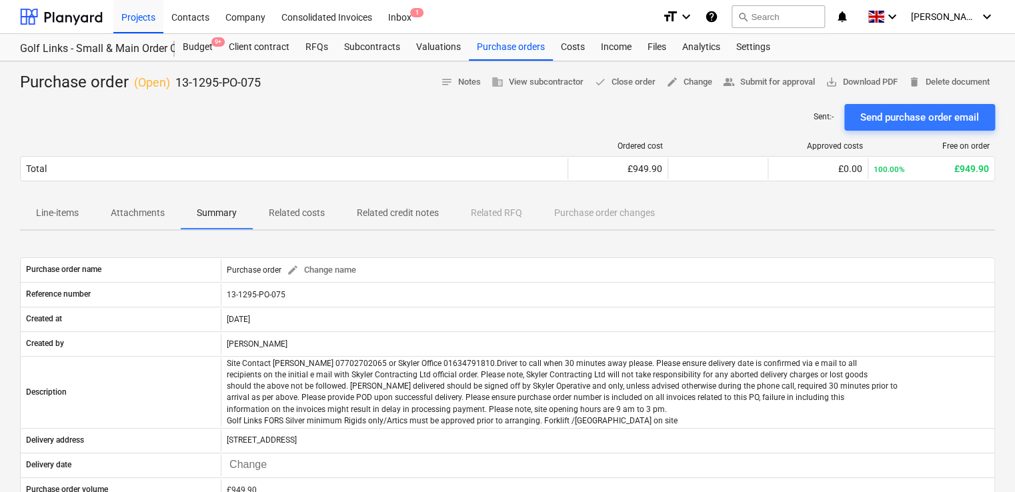
click at [63, 211] on p "Line-items" at bounding box center [57, 213] width 43 height 14
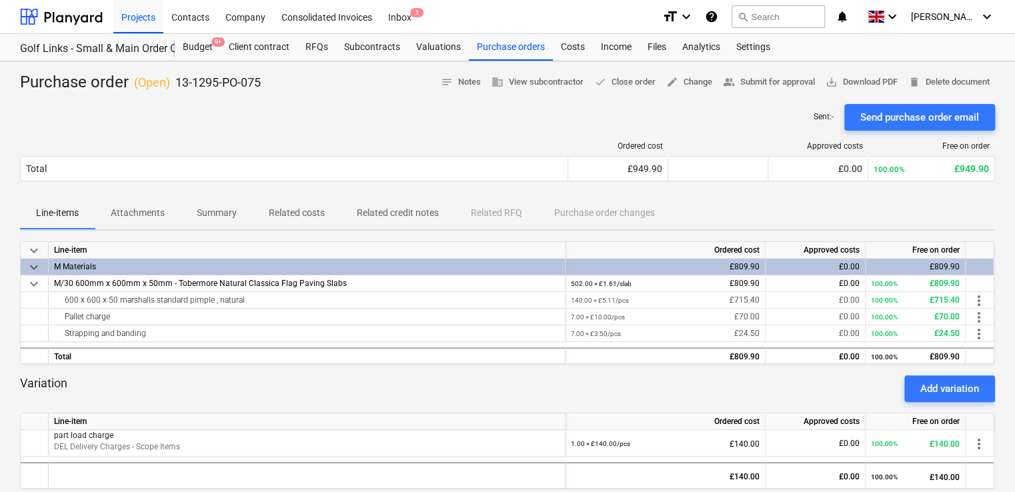
click at [216, 213] on p "Summary" at bounding box center [217, 213] width 40 height 14
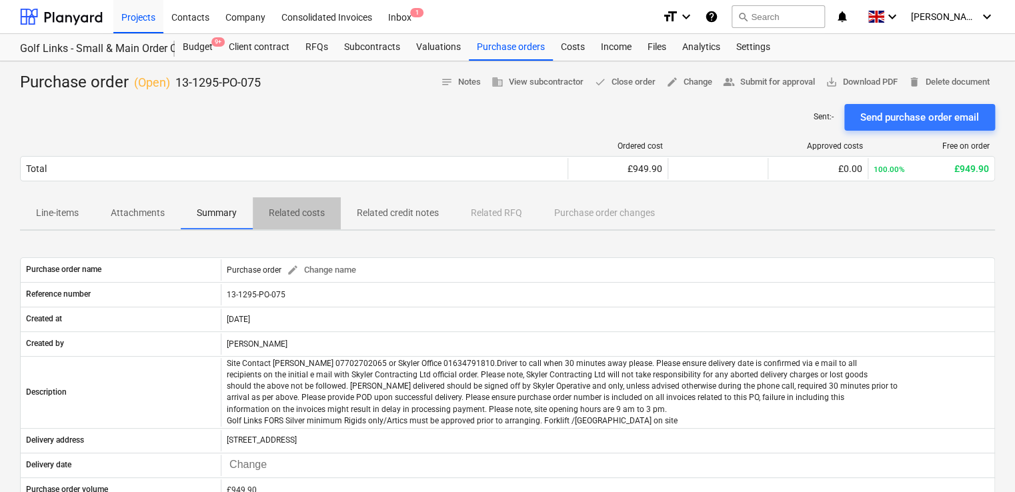
click at [288, 208] on p "Related costs" at bounding box center [297, 213] width 56 height 14
